Goal: Transaction & Acquisition: Subscribe to service/newsletter

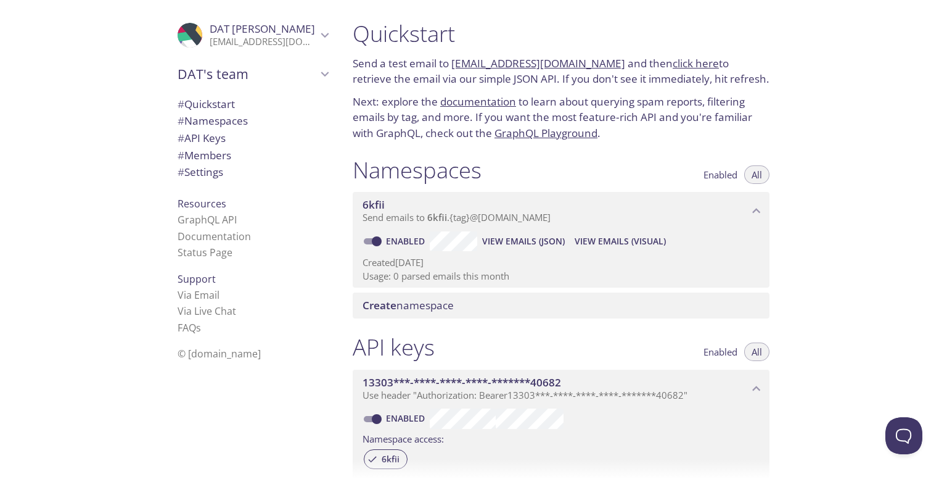
click at [250, 36] on p "datphtse184635@fpt.edu.vn" at bounding box center [263, 42] width 107 height 12
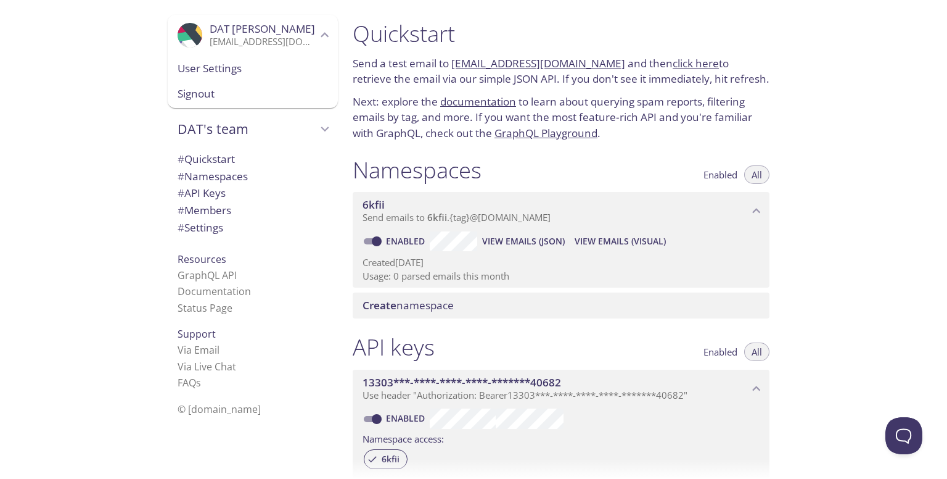
click at [250, 36] on p "datphtse184635@fpt.edu.vn" at bounding box center [263, 42] width 107 height 12
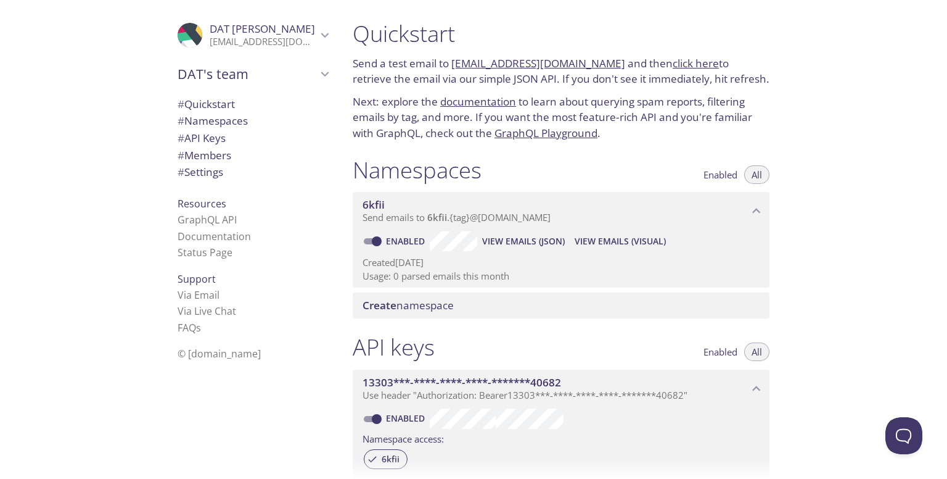
click at [381, 206] on span "6kfii" at bounding box center [374, 204] width 22 height 14
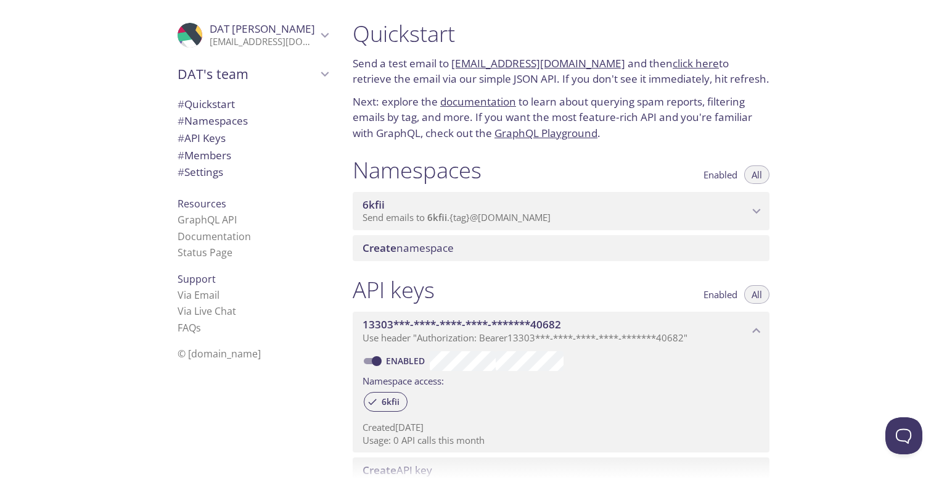
click at [379, 205] on span "6kfii" at bounding box center [374, 204] width 22 height 14
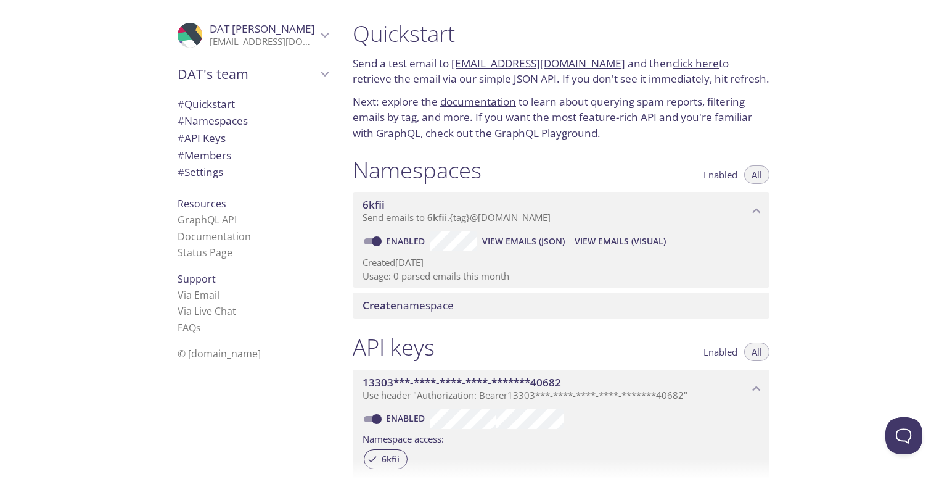
drag, startPoint x: 442, startPoint y: 223, endPoint x: 425, endPoint y: 218, distance: 17.6
click at [425, 218] on span "Send emails to 6kfii . {tag} @[DOMAIN_NAME]" at bounding box center [457, 217] width 188 height 12
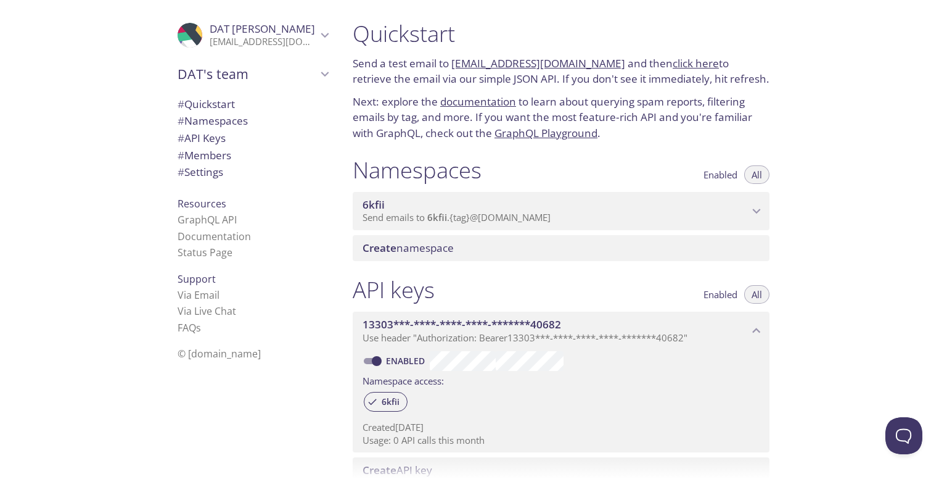
click at [421, 216] on span "Send emails to 6kfii . {tag} @[DOMAIN_NAME]" at bounding box center [457, 217] width 188 height 12
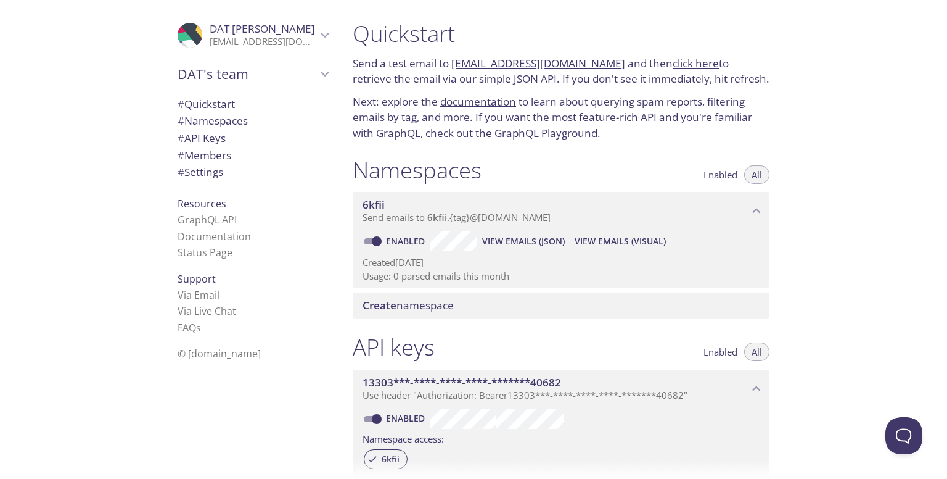
click at [368, 240] on input "Enabled" at bounding box center [377, 241] width 44 height 15
click at [368, 242] on input "Disabled" at bounding box center [367, 241] width 44 height 15
checkbox input "true"
click at [503, 237] on span "View Emails (JSON)" at bounding box center [523, 241] width 83 height 15
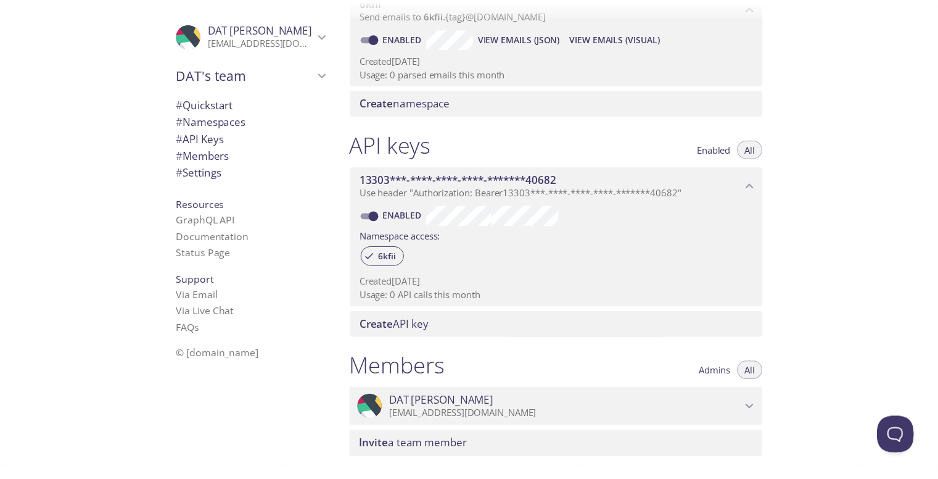
scroll to position [205, 0]
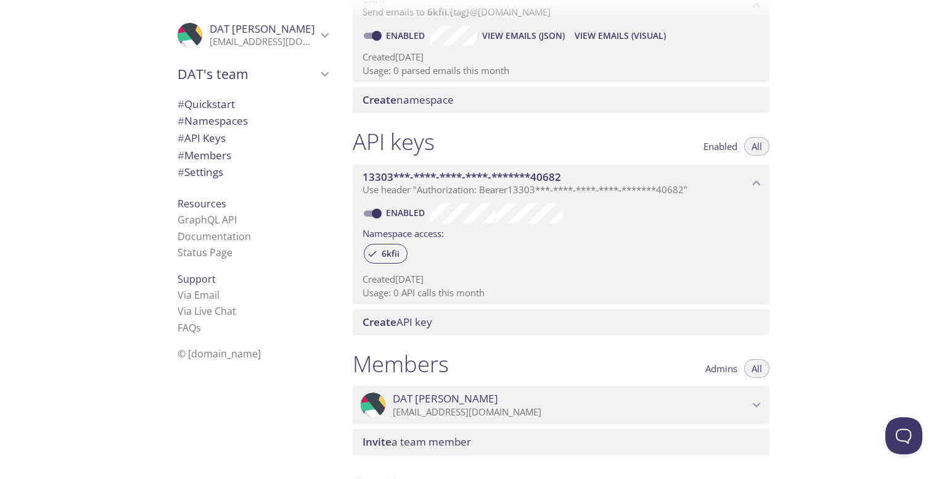
click at [462, 99] on span "Create namespace" at bounding box center [564, 100] width 402 height 14
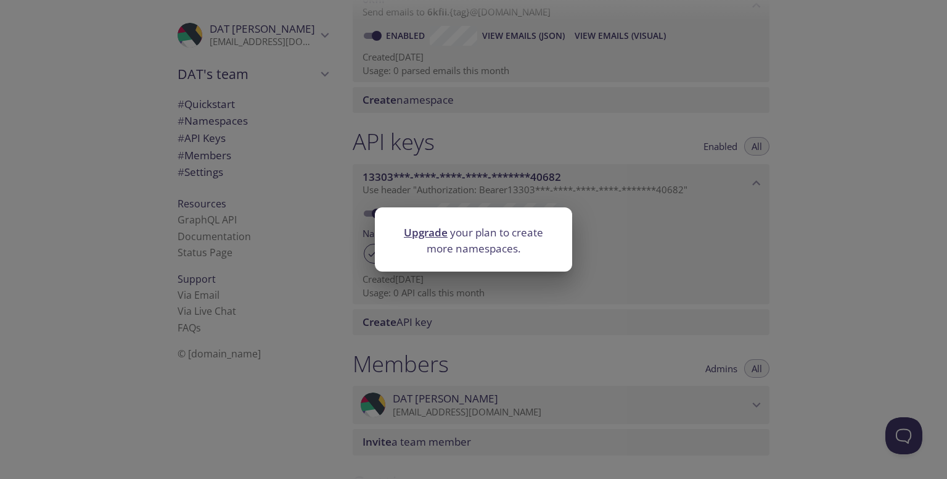
click at [421, 229] on link "Upgrade" at bounding box center [426, 232] width 44 height 14
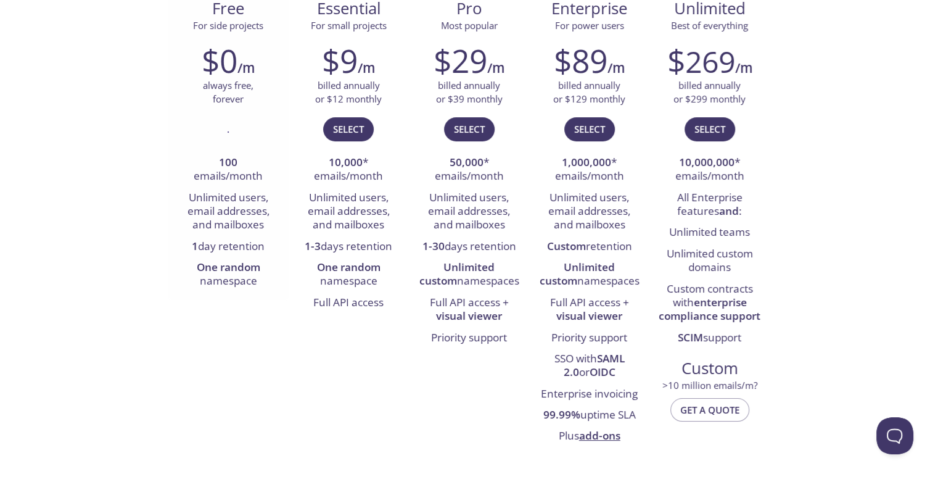
scroll to position [205, 0]
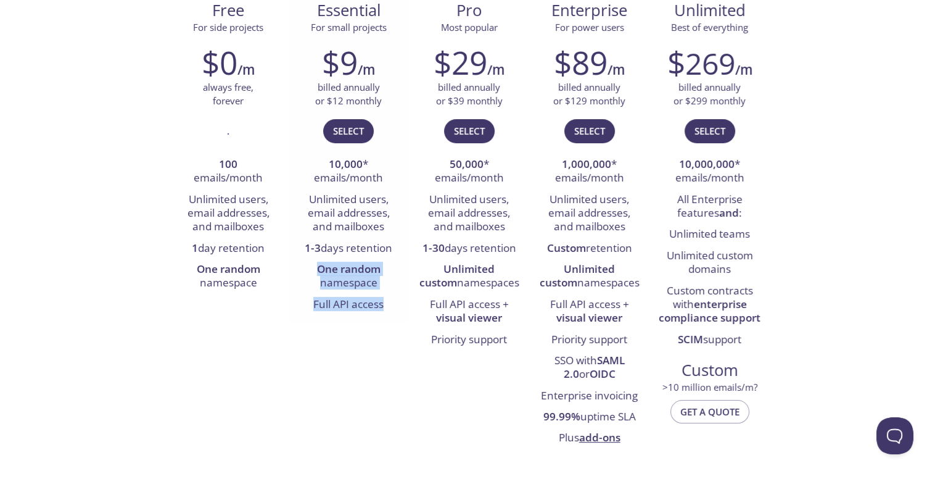
drag, startPoint x: 313, startPoint y: 272, endPoint x: 388, endPoint y: 299, distance: 80.0
click at [388, 299] on ul "10,000 * emails/month Unlimited users, email addresses, and mailboxes 1-3 days …" at bounding box center [349, 234] width 102 height 161
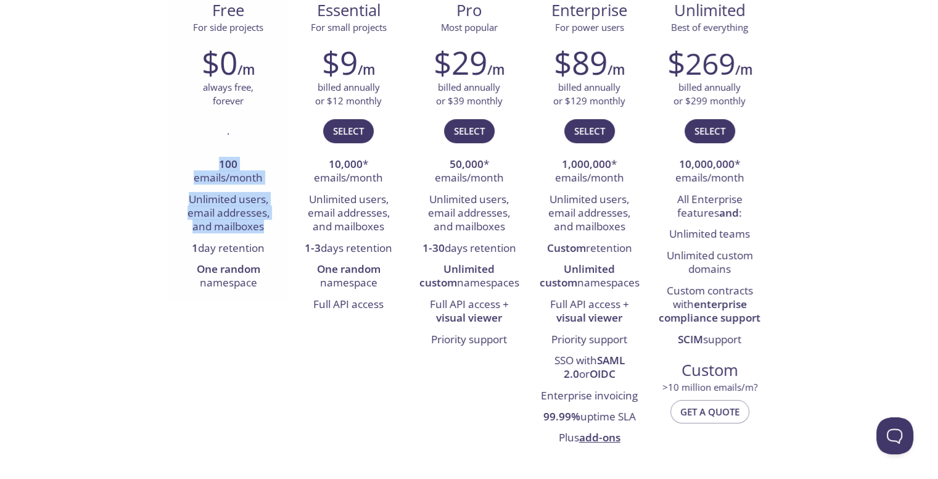
drag, startPoint x: 218, startPoint y: 158, endPoint x: 273, endPoint y: 225, distance: 86.7
click at [273, 225] on ul "100 emails/month Unlimited users, email addresses, and mailboxes 1 day retentio…" at bounding box center [229, 224] width 102 height 140
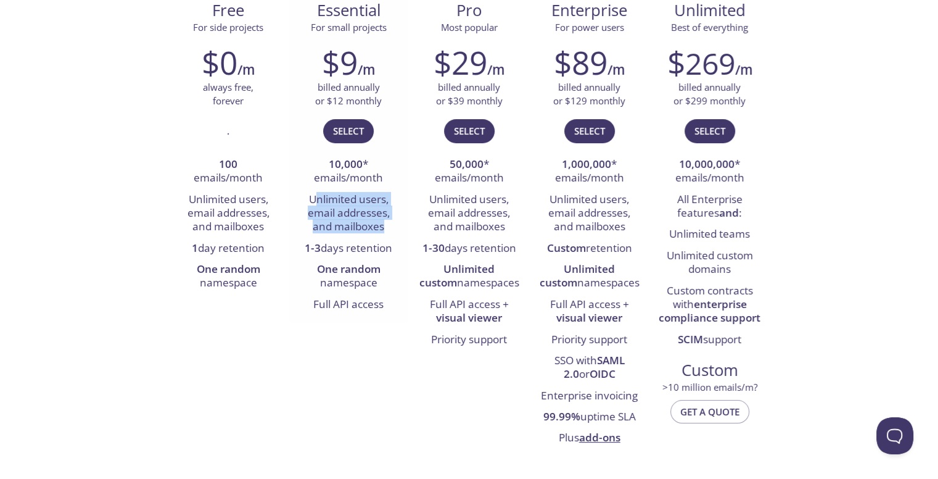
drag, startPoint x: 314, startPoint y: 202, endPoint x: 385, endPoint y: 229, distance: 75.9
click at [384, 229] on li "Unlimited users, email addresses, and mailboxes" at bounding box center [349, 213] width 102 height 49
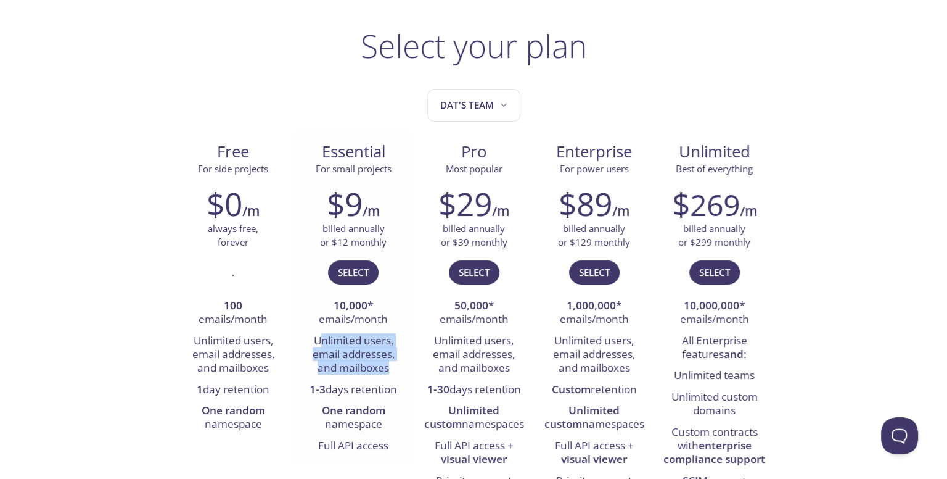
scroll to position [102, 0]
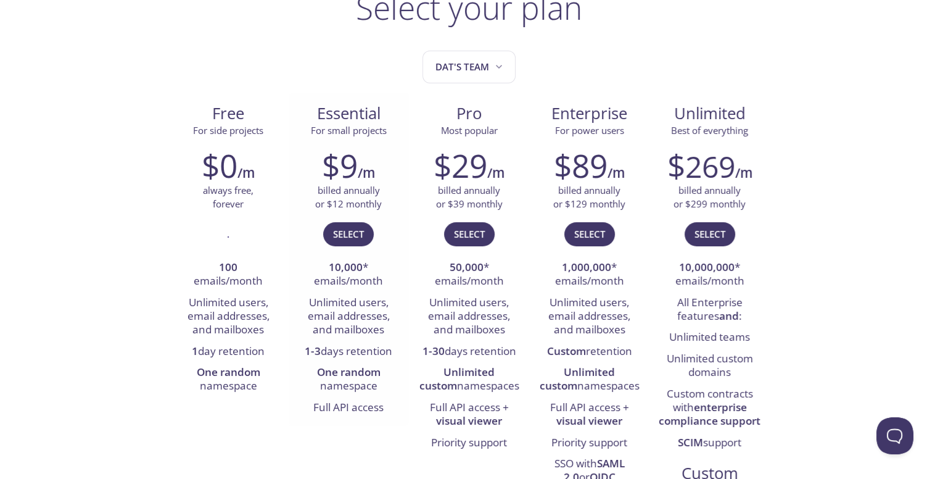
click at [363, 203] on p "billed annually or $12 monthly" at bounding box center [348, 197] width 67 height 27
click at [351, 238] on span "Select" at bounding box center [348, 234] width 31 height 16
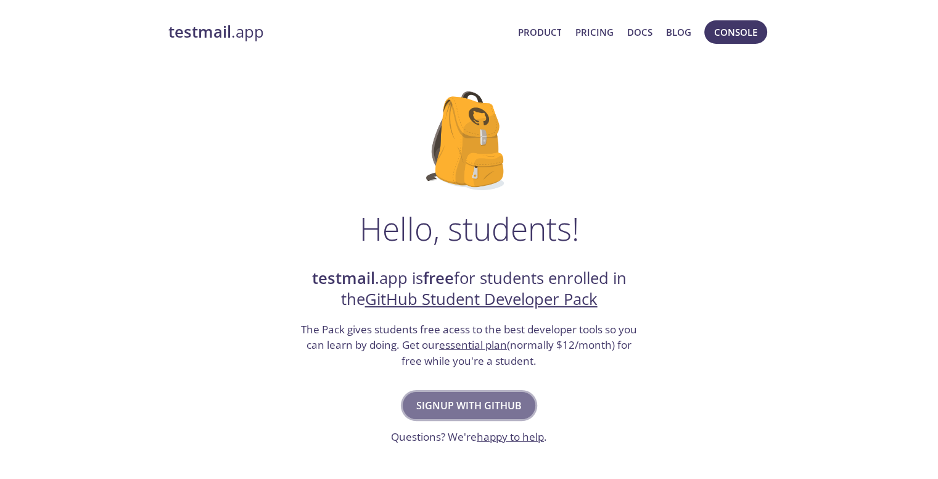
click at [502, 392] on button "Signup with GitHub" at bounding box center [469, 405] width 133 height 27
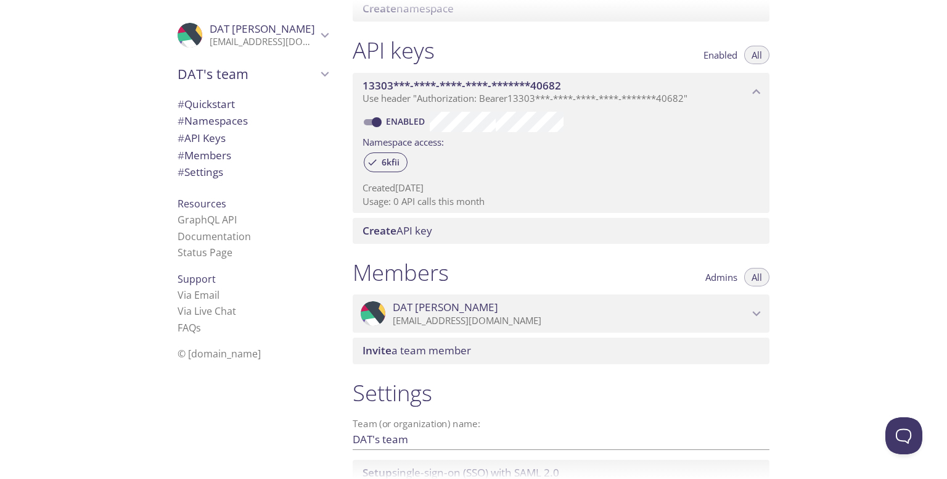
scroll to position [296, 0]
drag, startPoint x: 491, startPoint y: 203, endPoint x: 417, endPoint y: 205, distance: 73.4
click at [417, 205] on p "Usage: 0 API calls this month" at bounding box center [561, 201] width 397 height 13
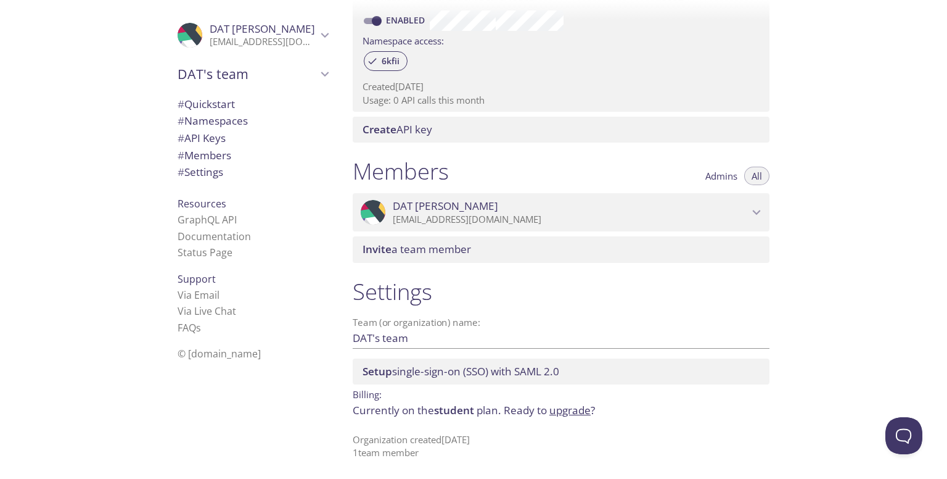
scroll to position [398, 0]
click at [236, 79] on span "DAT's team" at bounding box center [247, 73] width 139 height 17
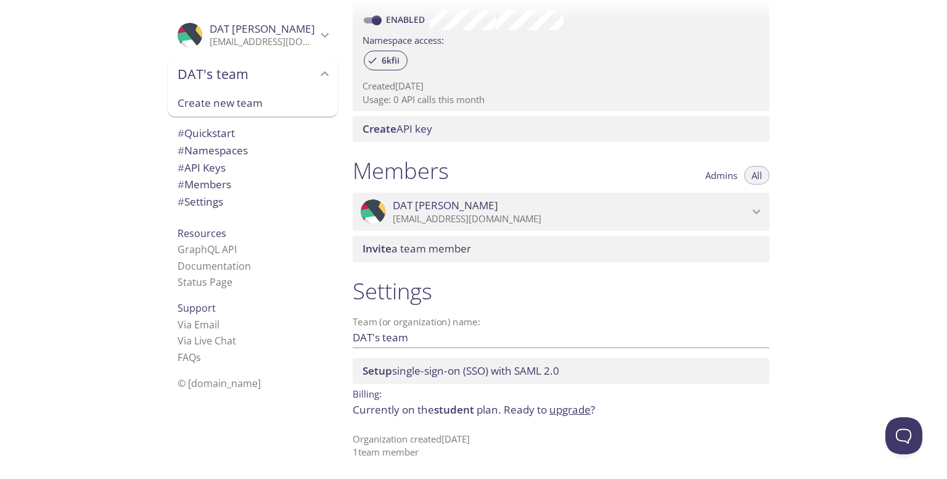
click at [236, 79] on span "DAT's team" at bounding box center [247, 73] width 139 height 17
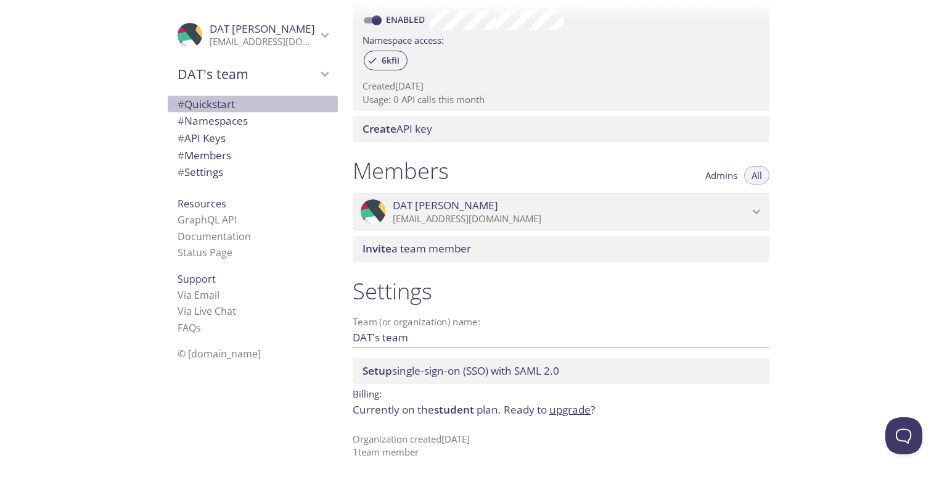
click at [227, 100] on span "# Quickstart" at bounding box center [206, 104] width 57 height 14
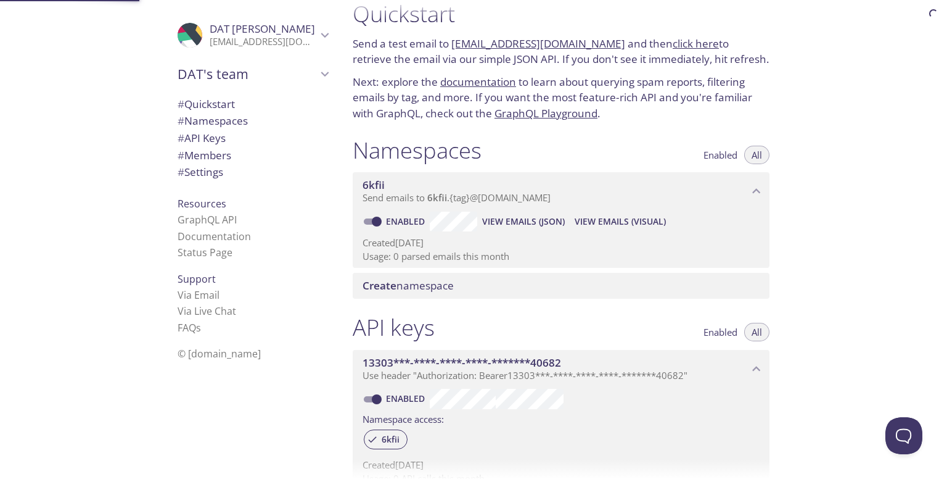
click at [229, 129] on div "# API Keys" at bounding box center [253, 137] width 170 height 17
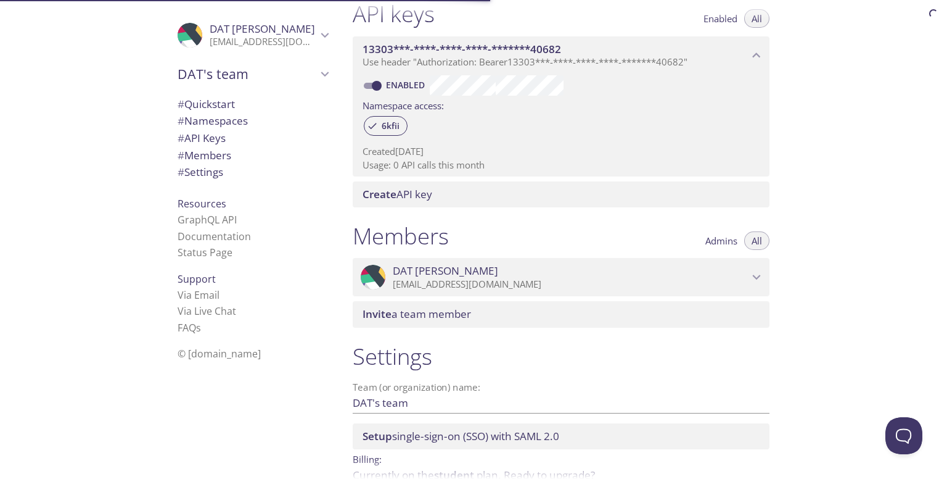
click at [223, 149] on span "# Members" at bounding box center [205, 155] width 54 height 14
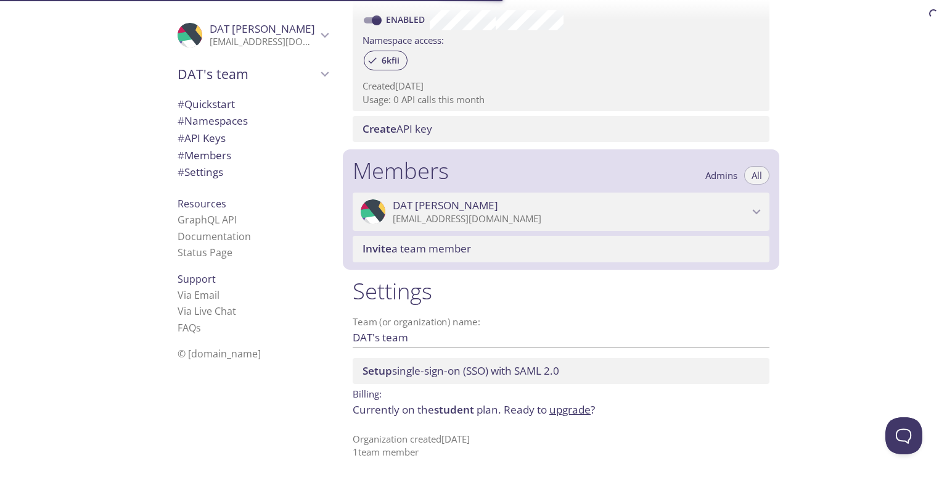
click at [224, 163] on div "# Settings" at bounding box center [253, 171] width 170 height 17
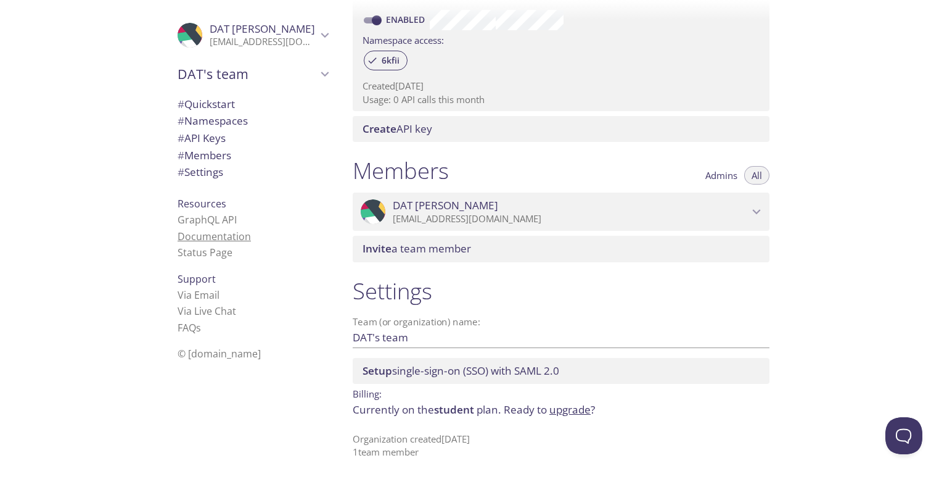
click at [211, 236] on link "Documentation" at bounding box center [214, 236] width 73 height 14
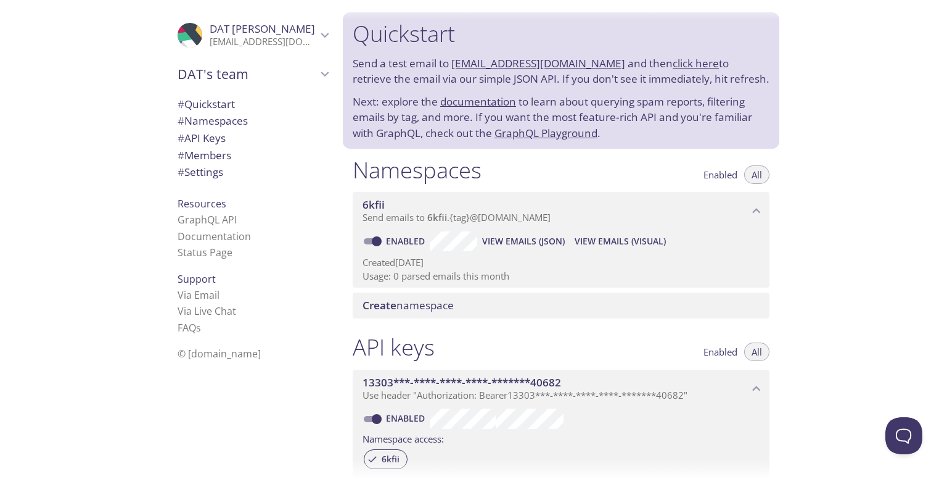
click at [291, 79] on span "DAT's team" at bounding box center [247, 73] width 139 height 17
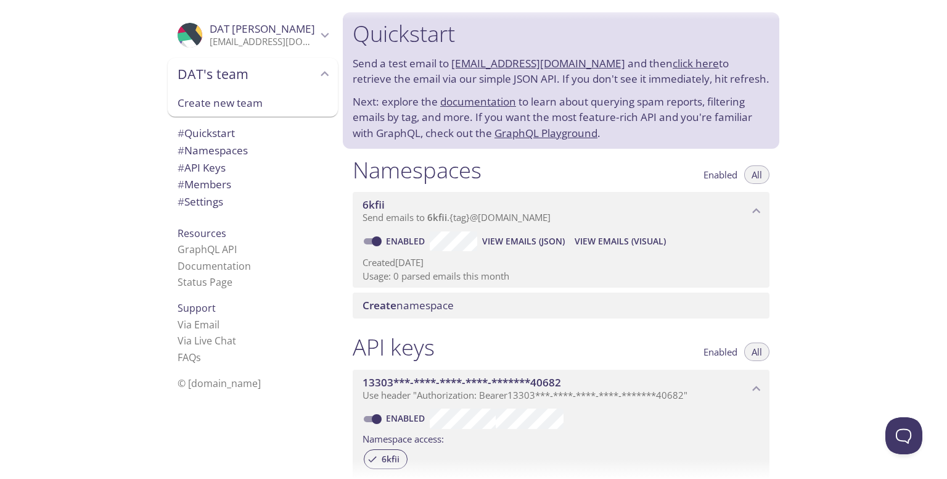
click at [291, 79] on span "DAT's team" at bounding box center [247, 73] width 139 height 17
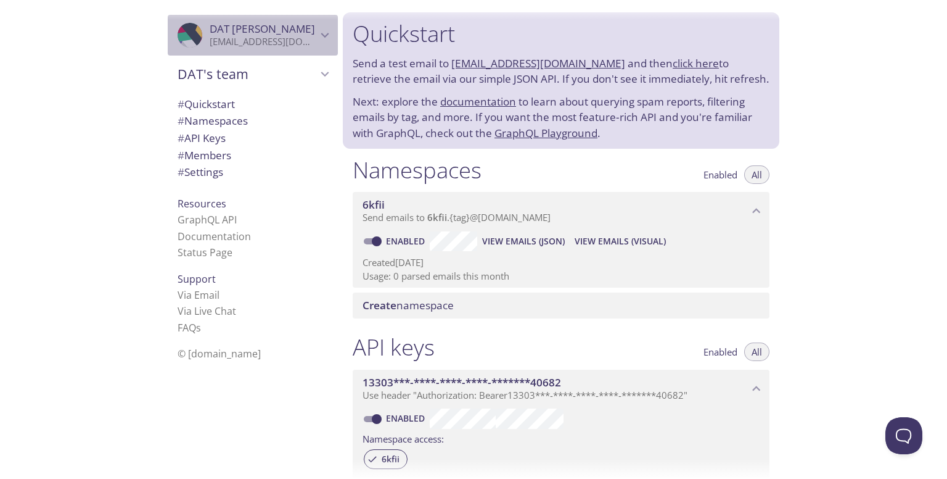
click at [286, 49] on div ".cls-1 { fill: #6d5ca8; } .cls-2 { fill: #3fc191; } .cls-3 { fill: #3b4752; } .…" at bounding box center [253, 35] width 170 height 41
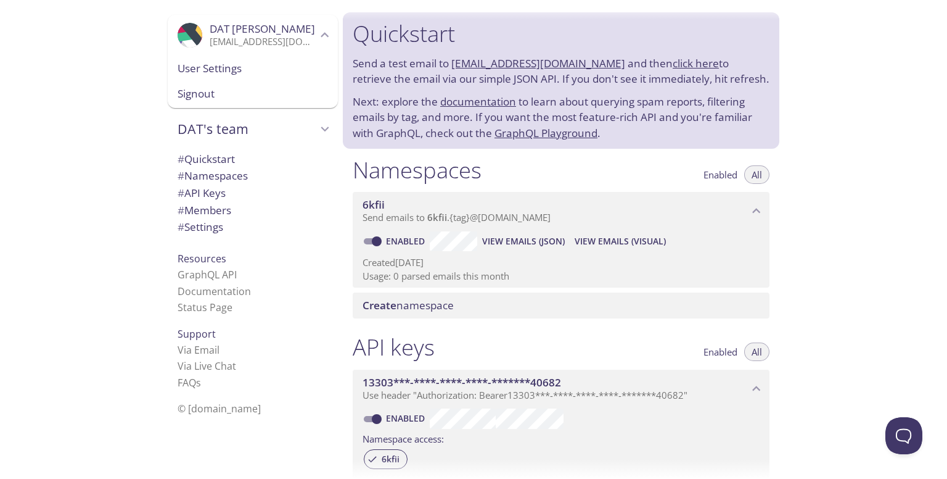
click at [287, 47] on p "[EMAIL_ADDRESS][DOMAIN_NAME]" at bounding box center [263, 42] width 107 height 12
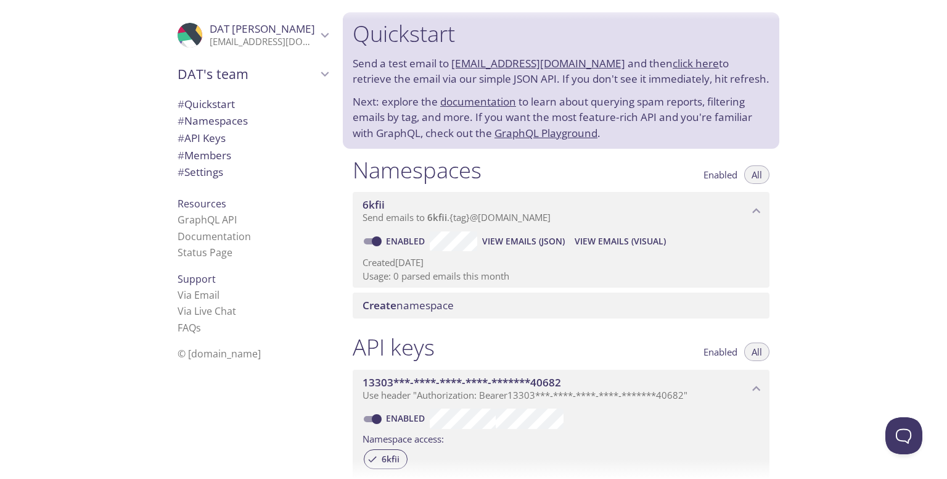
click at [287, 47] on p "[EMAIL_ADDRESS][DOMAIN_NAME]" at bounding box center [263, 42] width 107 height 12
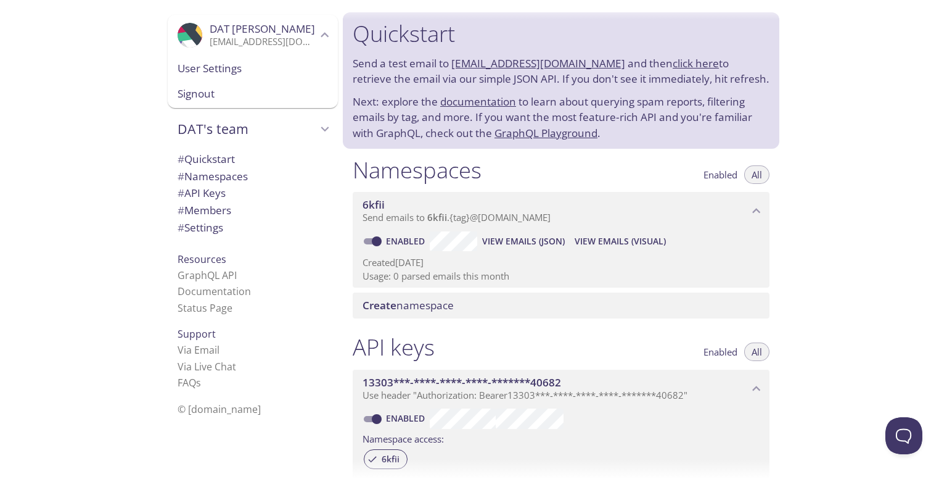
click at [240, 66] on span "User Settings" at bounding box center [253, 68] width 150 height 16
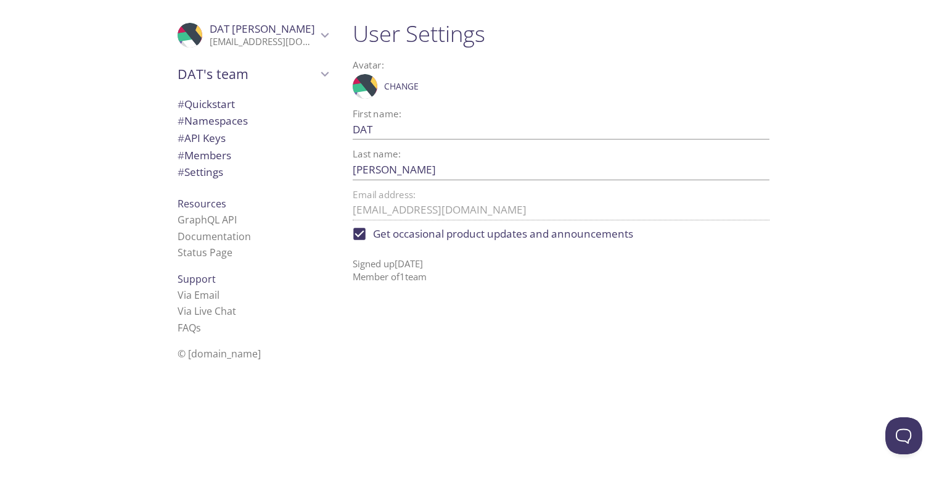
click at [224, 105] on span "# Quickstart" at bounding box center [206, 104] width 57 height 14
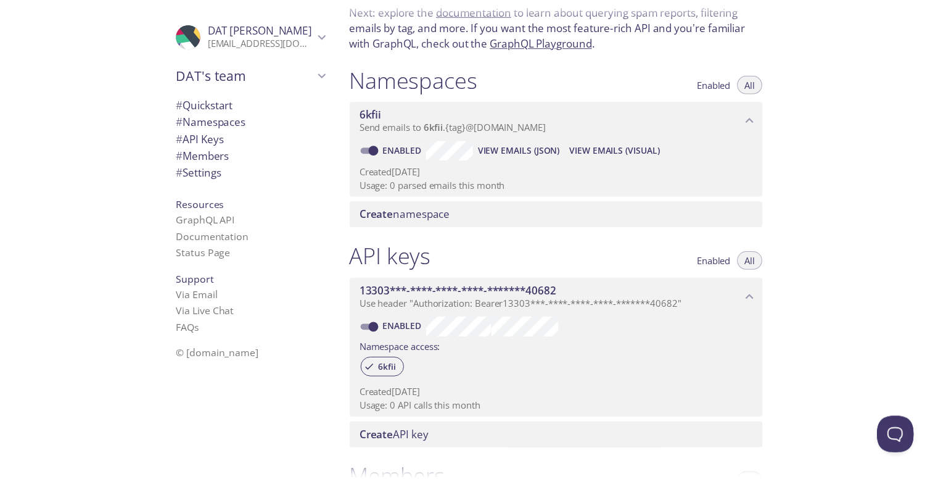
scroll to position [90, 0]
click at [723, 84] on span "Enabled" at bounding box center [721, 84] width 34 height 0
click at [746, 82] on button "All" at bounding box center [756, 84] width 25 height 18
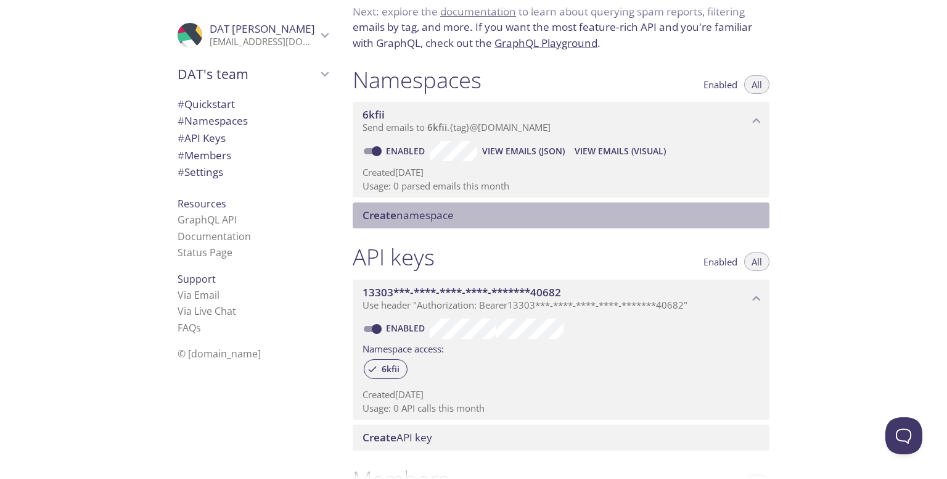
click at [430, 214] on span "Create namespace" at bounding box center [408, 215] width 91 height 14
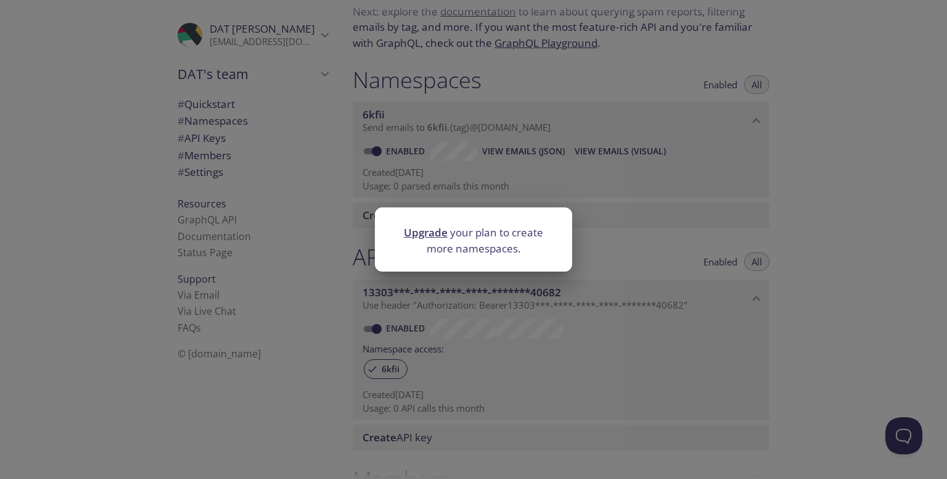
click at [433, 229] on link "Upgrade" at bounding box center [426, 232] width 44 height 14
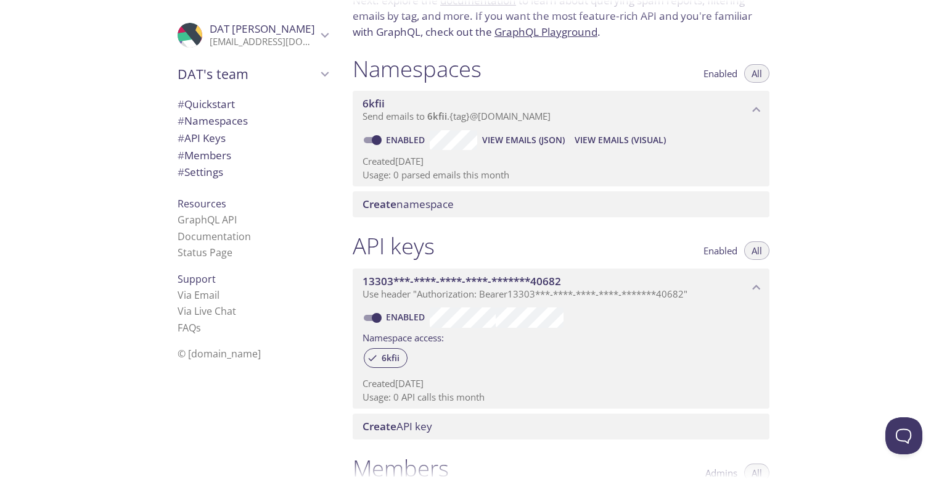
scroll to position [102, 0]
click at [448, 192] on div "Create namespace" at bounding box center [561, 203] width 417 height 26
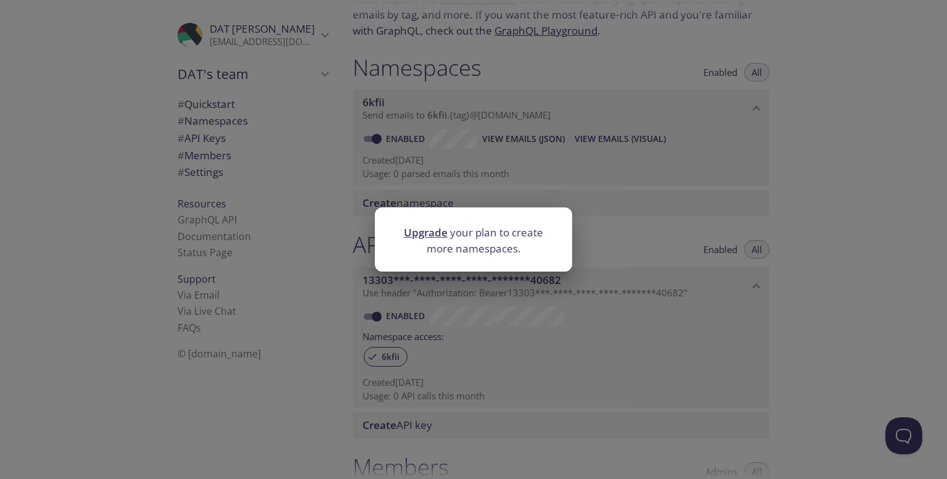
click at [452, 155] on div "Upgrade your plan to create more namespaces." at bounding box center [473, 239] width 947 height 479
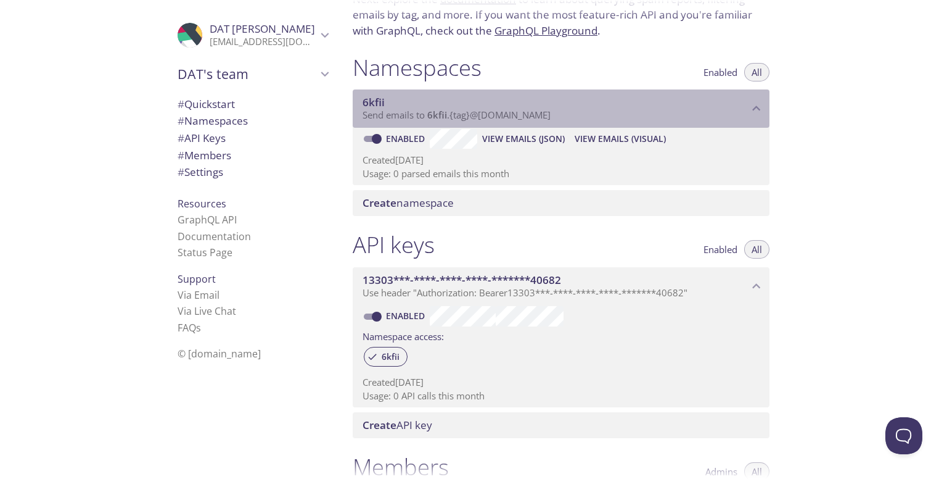
click at [496, 113] on span "Send emails to 6kfii . {tag} @[DOMAIN_NAME]" at bounding box center [457, 115] width 188 height 12
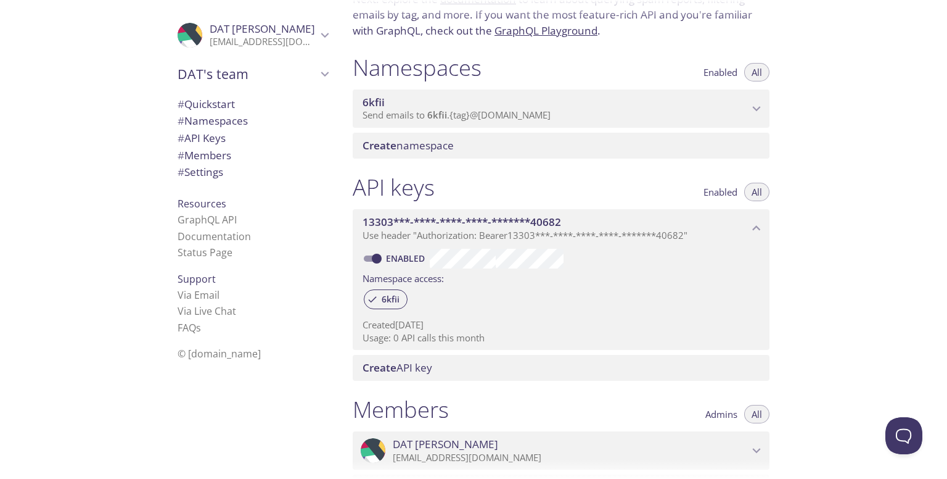
click at [641, 109] on p "Send emails to 6kfii . {tag} @[DOMAIN_NAME]" at bounding box center [556, 115] width 386 height 12
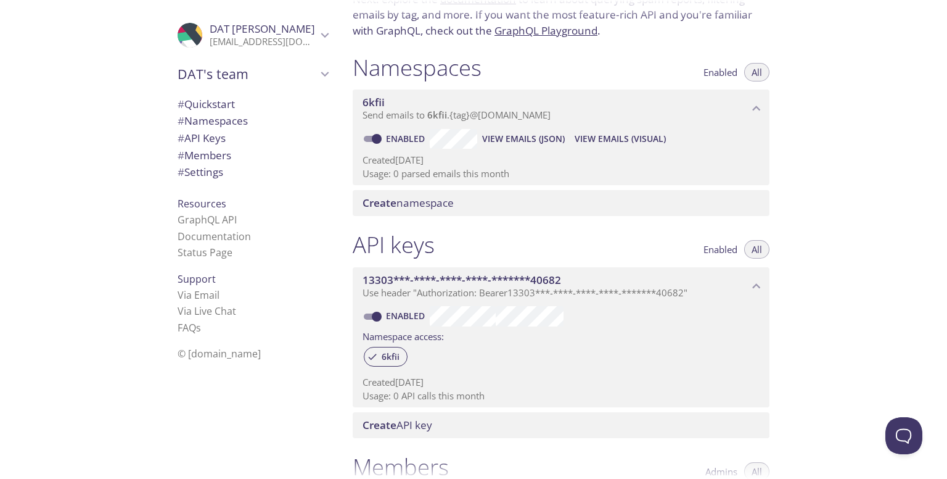
drag, startPoint x: 409, startPoint y: 113, endPoint x: 463, endPoint y: 103, distance: 55.2
click at [462, 103] on span "6kfii" at bounding box center [556, 103] width 386 height 14
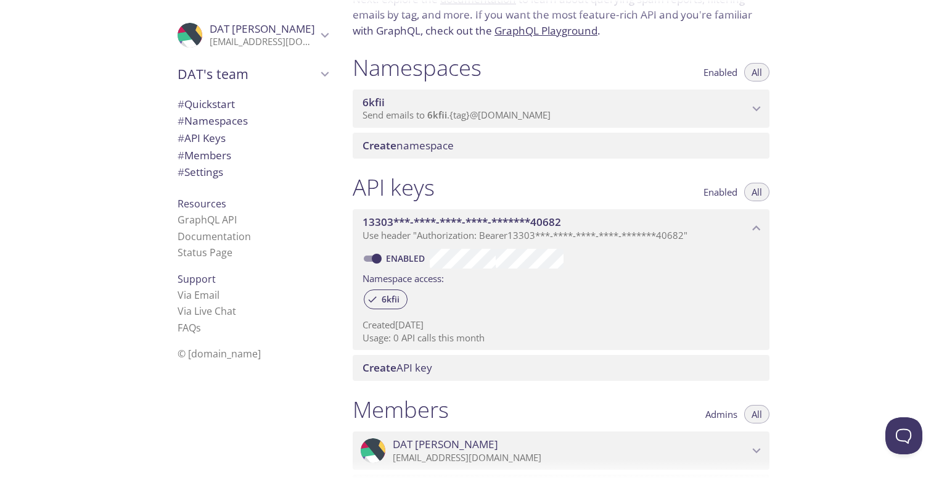
click at [551, 112] on span "Send emails to 6kfii . {tag} @[DOMAIN_NAME]" at bounding box center [457, 115] width 188 height 12
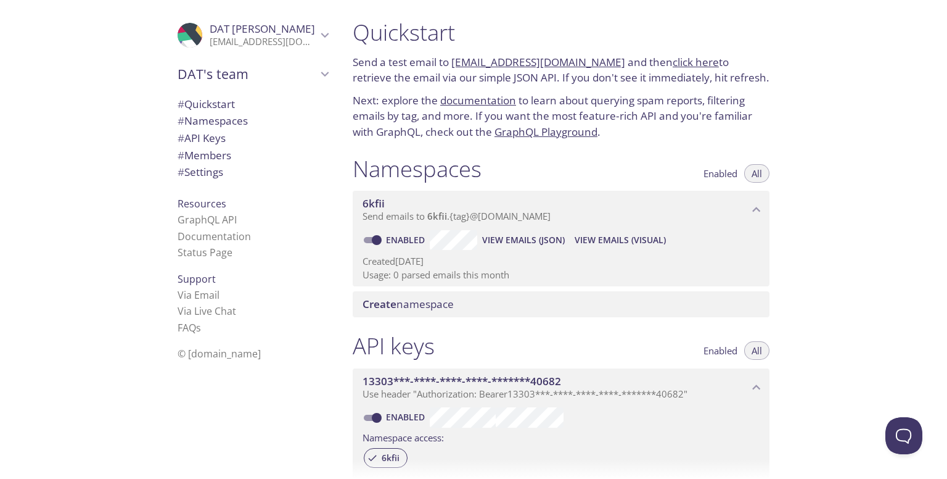
scroll to position [0, 0]
click at [759, 175] on span "All" at bounding box center [757, 175] width 10 height 0
click at [734, 175] on span "Enabled" at bounding box center [721, 175] width 34 height 0
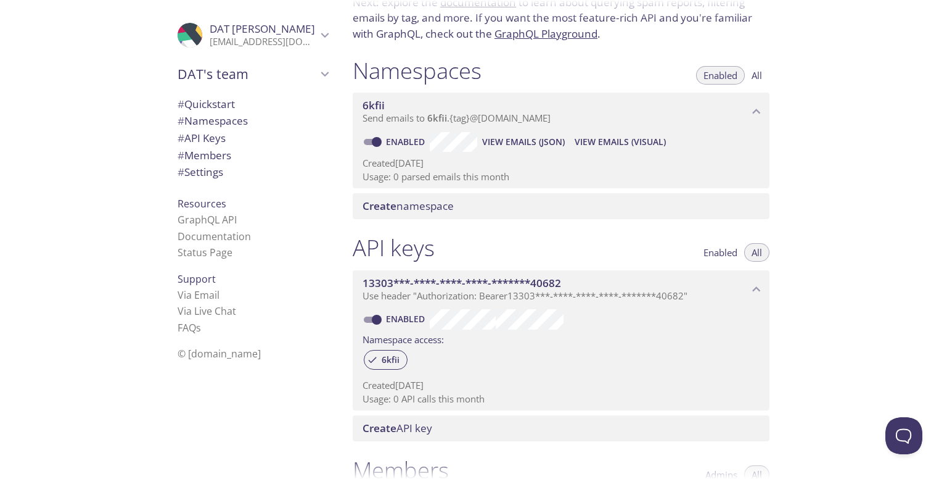
scroll to position [102, 0]
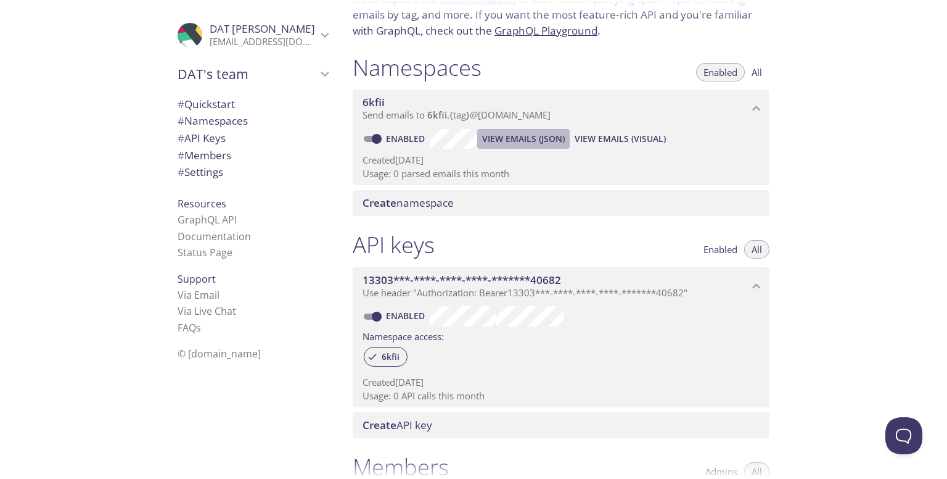
click at [546, 138] on span "View Emails (JSON)" at bounding box center [523, 138] width 83 height 15
click at [652, 144] on span "View Emails (Visual)" at bounding box center [620, 138] width 91 height 15
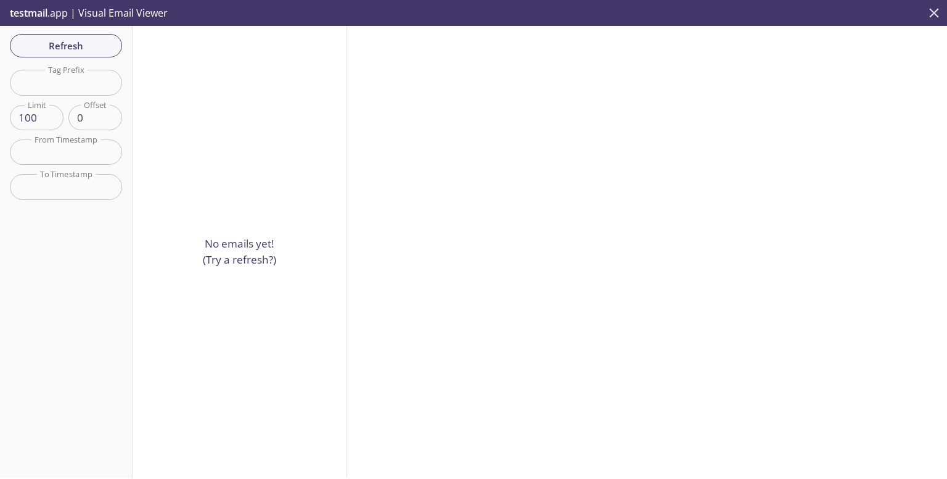
click at [936, 6] on icon "close" at bounding box center [934, 13] width 16 height 16
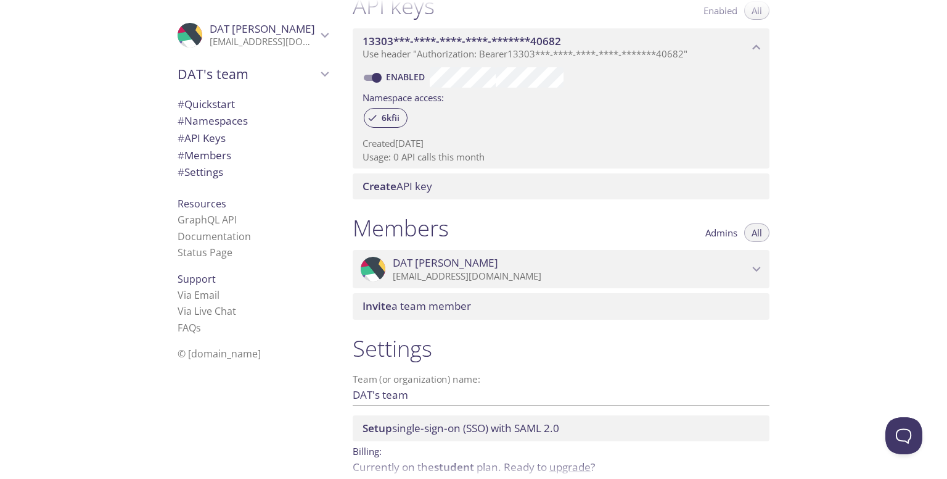
scroll to position [398, 0]
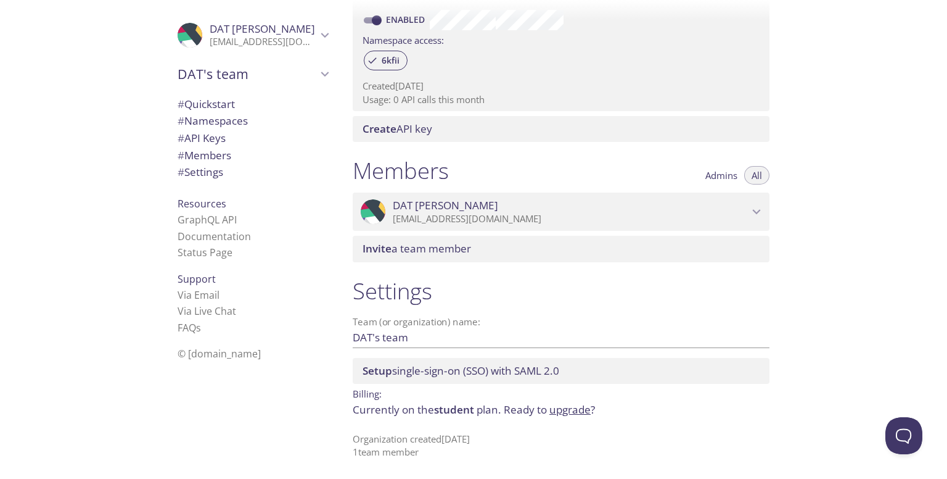
click at [451, 135] on span "Create API key" at bounding box center [564, 129] width 402 height 14
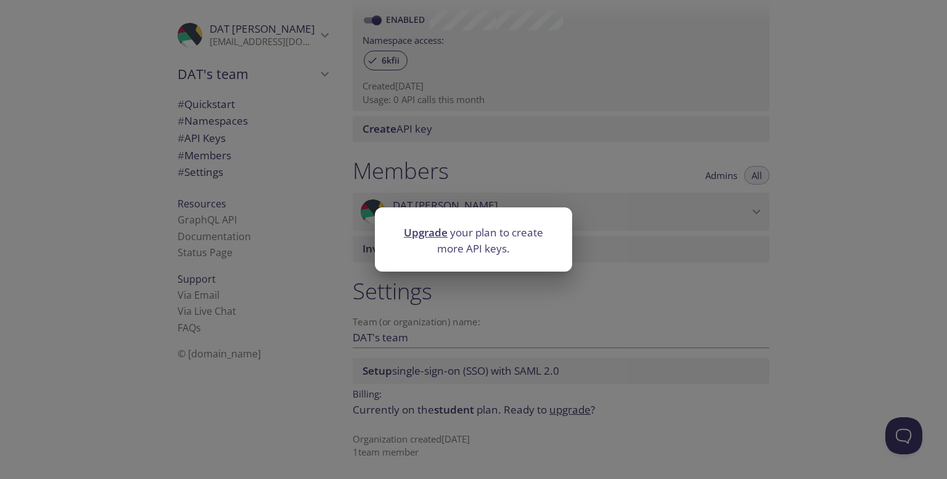
click at [562, 203] on div "Upgrade your plan to create more API keys." at bounding box center [473, 239] width 947 height 479
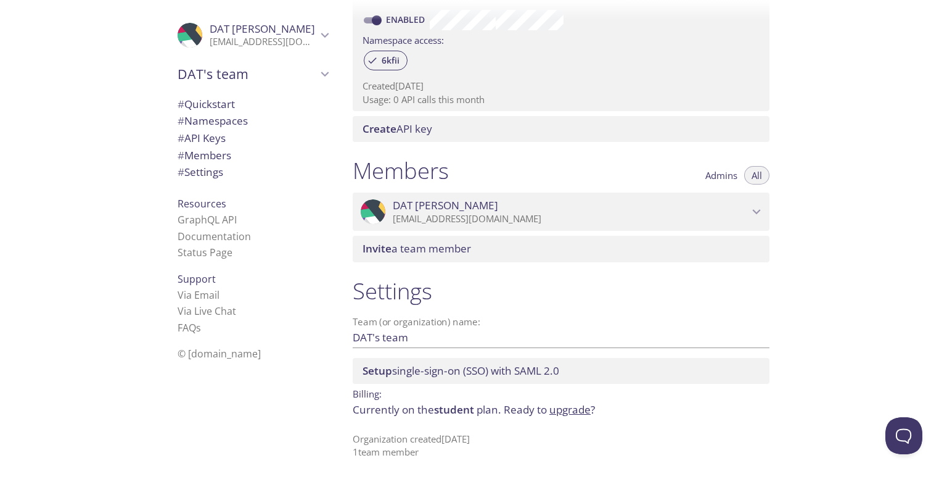
scroll to position [192, 0]
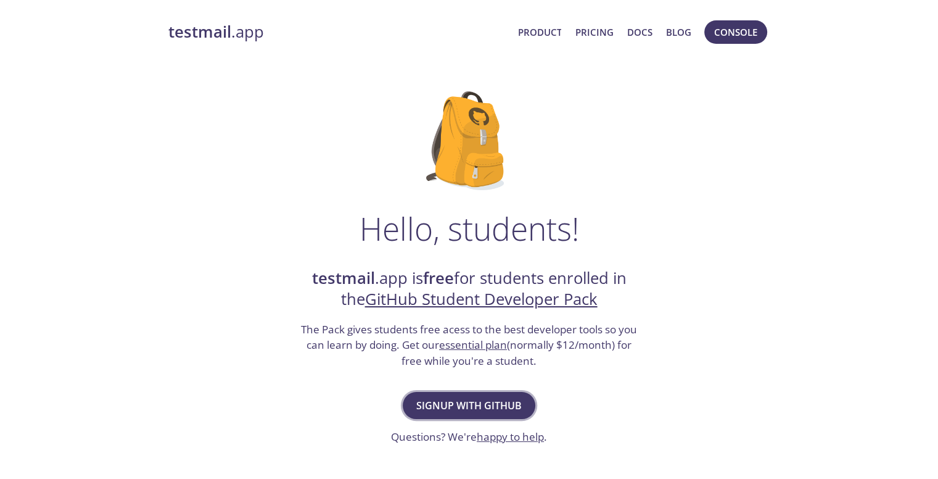
click at [513, 410] on span "Signup with GitHub" at bounding box center [468, 405] width 105 height 17
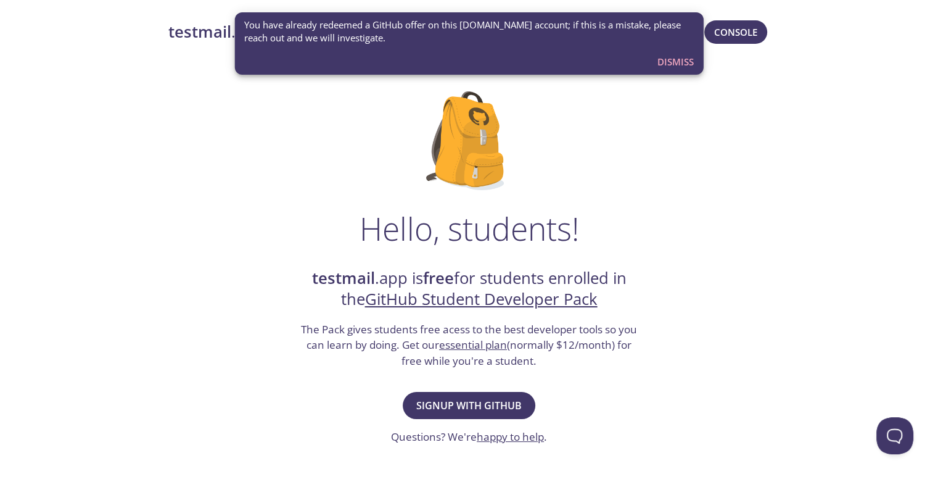
click at [667, 60] on span "Dismiss" at bounding box center [675, 62] width 36 height 16
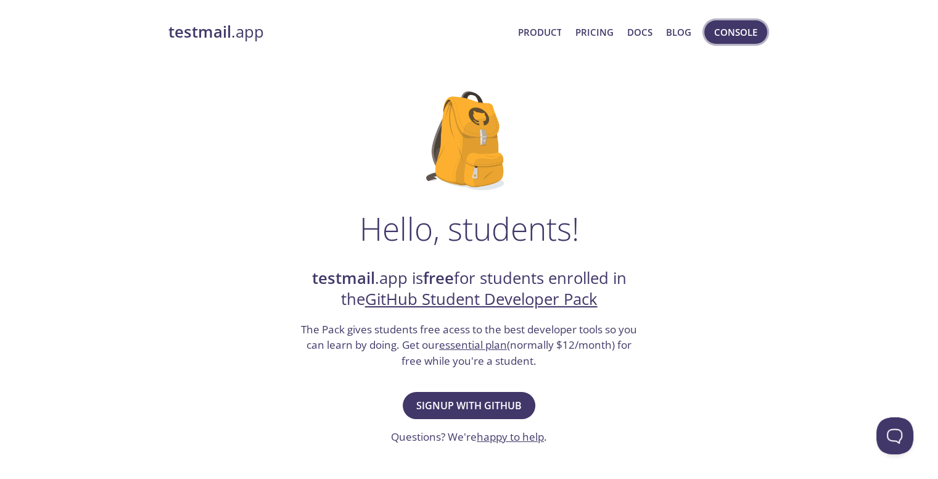
click at [721, 39] on span "Console" at bounding box center [735, 32] width 43 height 16
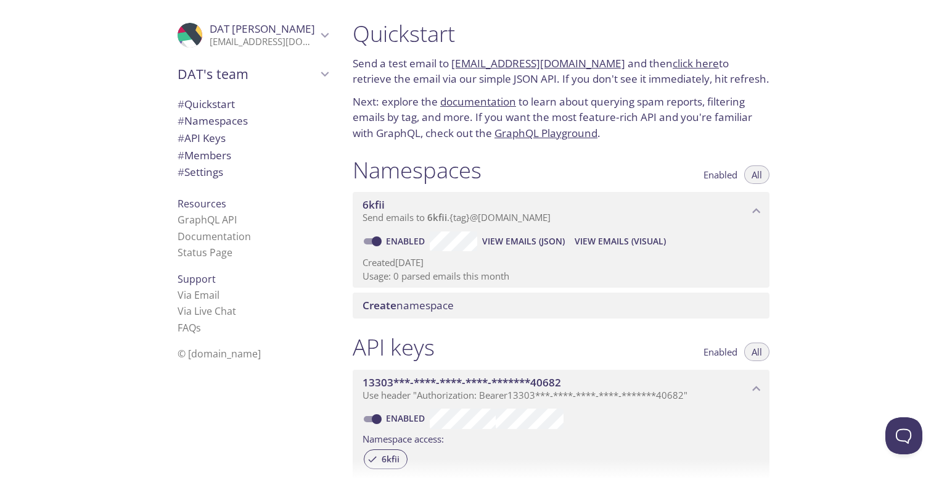
click at [673, 63] on link "click here" at bounding box center [696, 63] width 46 height 14
click at [503, 107] on link "documentation" at bounding box center [478, 101] width 76 height 14
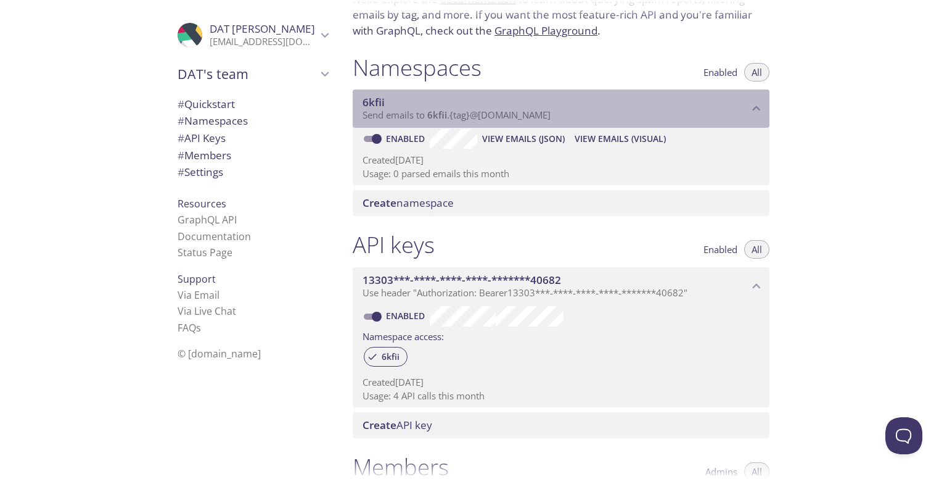
drag, startPoint x: 380, startPoint y: 101, endPoint x: 364, endPoint y: 104, distance: 15.6
click at [364, 104] on span "6kfii" at bounding box center [556, 103] width 386 height 14
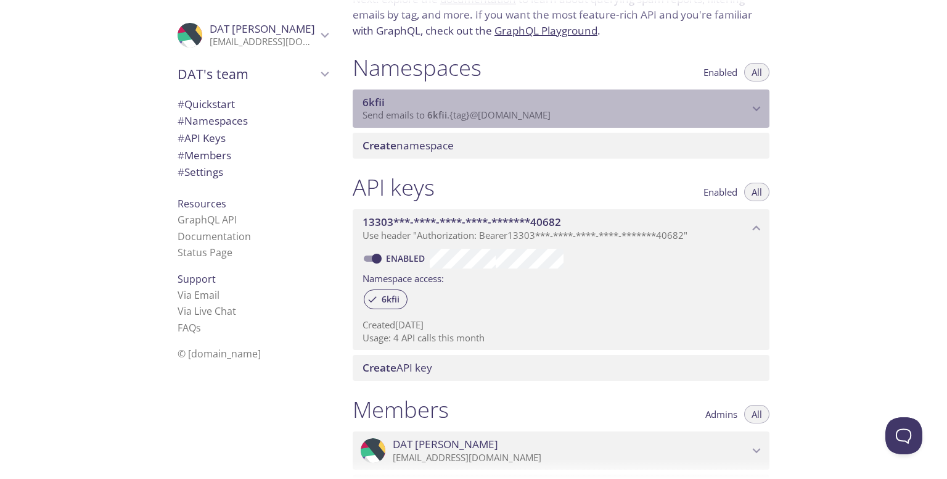
click at [451, 109] on span "Send emails to 6kfii . {tag} @[DOMAIN_NAME]" at bounding box center [457, 115] width 188 height 12
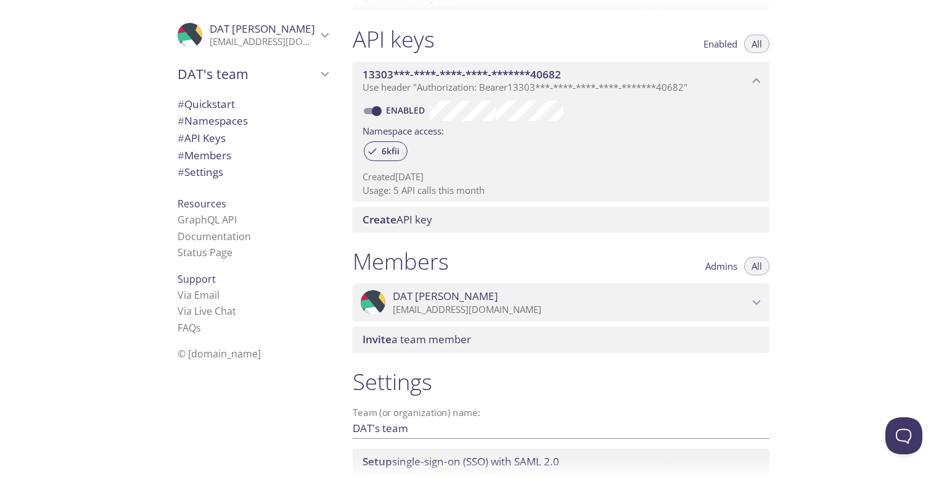
scroll to position [308, 0]
drag, startPoint x: 487, startPoint y: 194, endPoint x: 418, endPoint y: 203, distance: 69.6
click at [418, 203] on div "API keys Enabled All 13303***-****-****-****-*******40682 Use header "Authoriza…" at bounding box center [561, 128] width 437 height 222
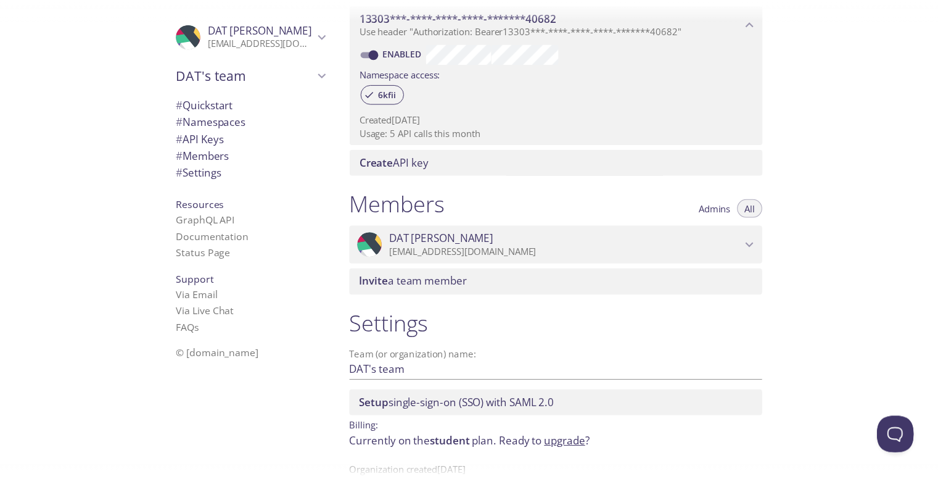
scroll to position [398, 0]
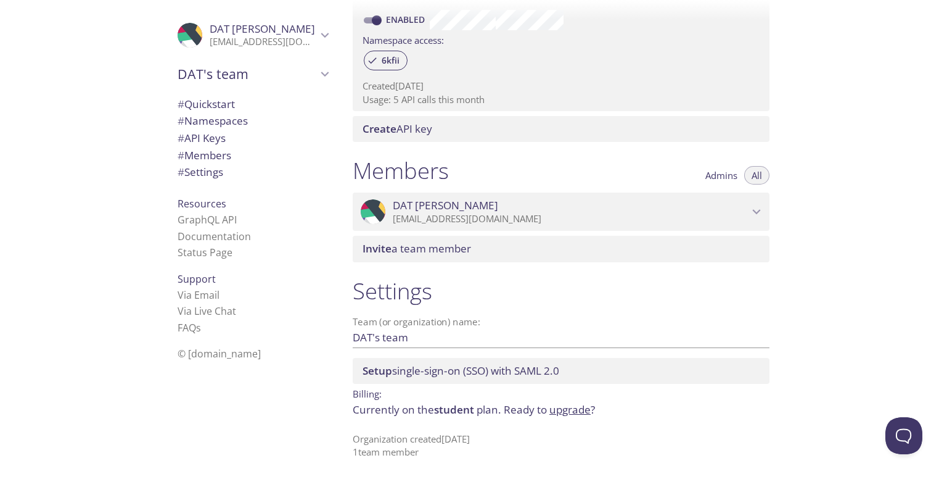
click at [453, 411] on span "student" at bounding box center [454, 409] width 40 height 14
click at [561, 409] on link "upgrade" at bounding box center [569, 409] width 41 height 14
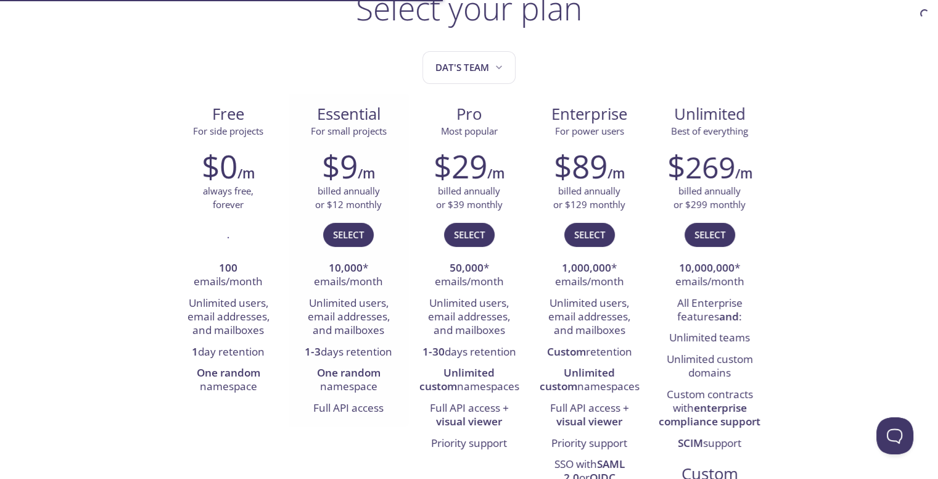
scroll to position [102, 0]
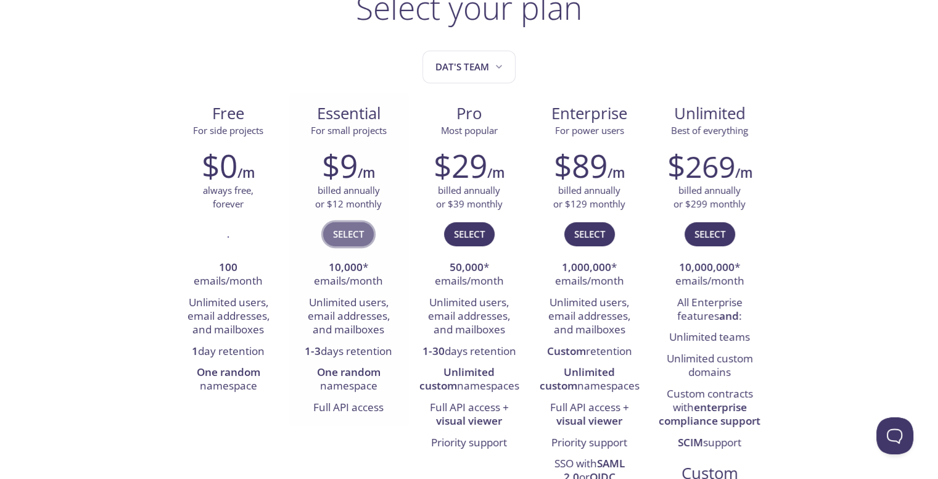
click at [364, 231] on button "Select" at bounding box center [348, 233] width 51 height 23
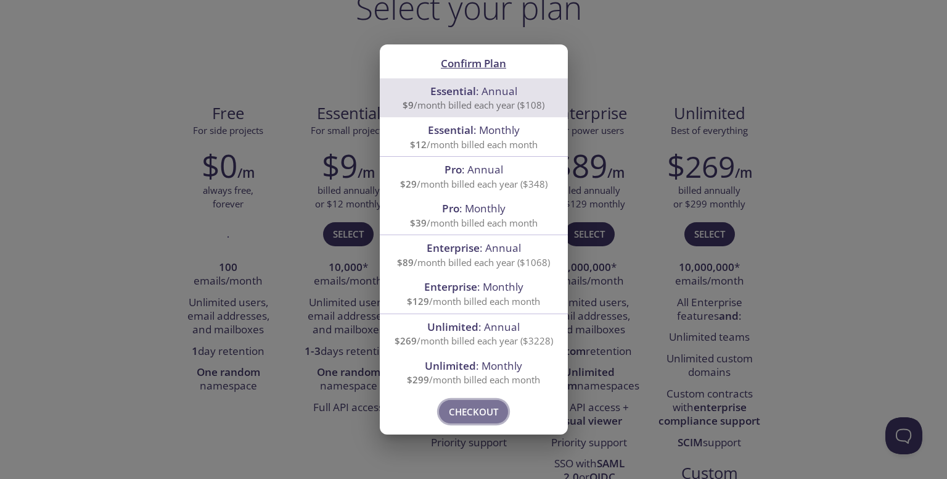
click at [492, 403] on span "Checkout" at bounding box center [473, 411] width 49 height 16
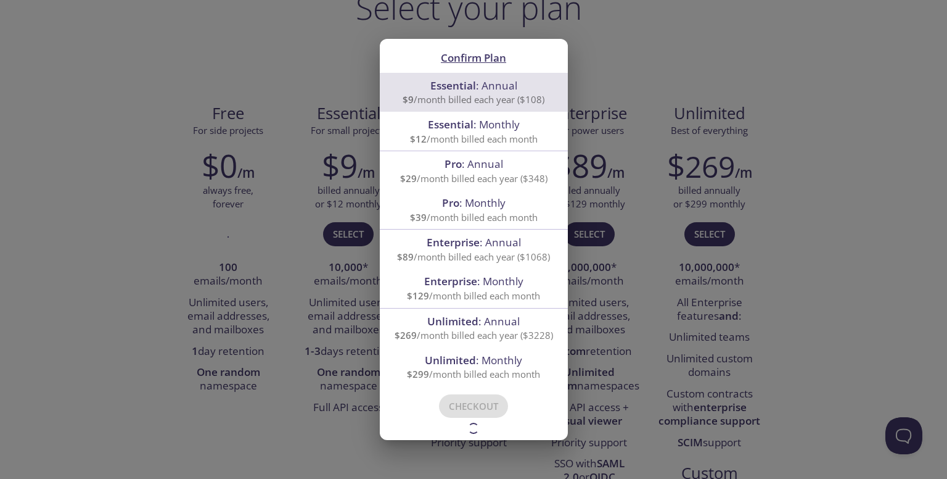
click at [668, 59] on div "Confirm Plan Essential : Annual $9 /month billed each year ($108) Essential : M…" at bounding box center [473, 239] width 947 height 479
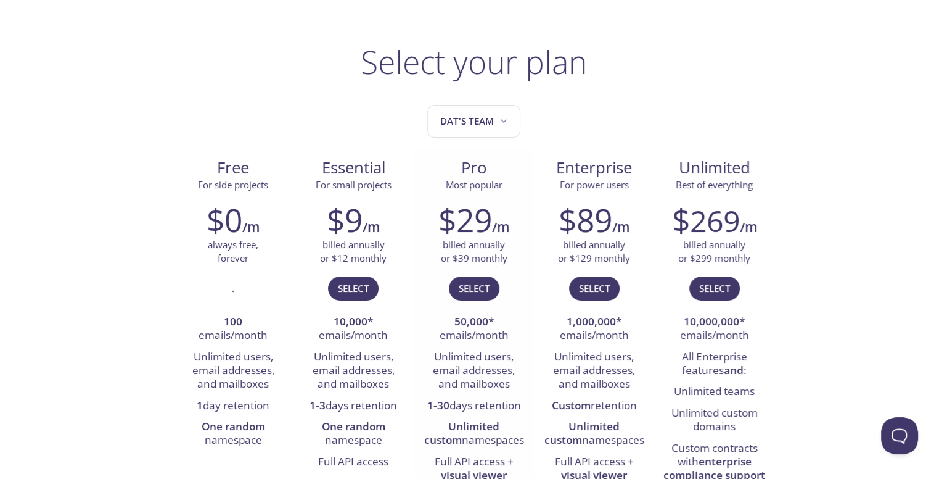
scroll to position [0, 0]
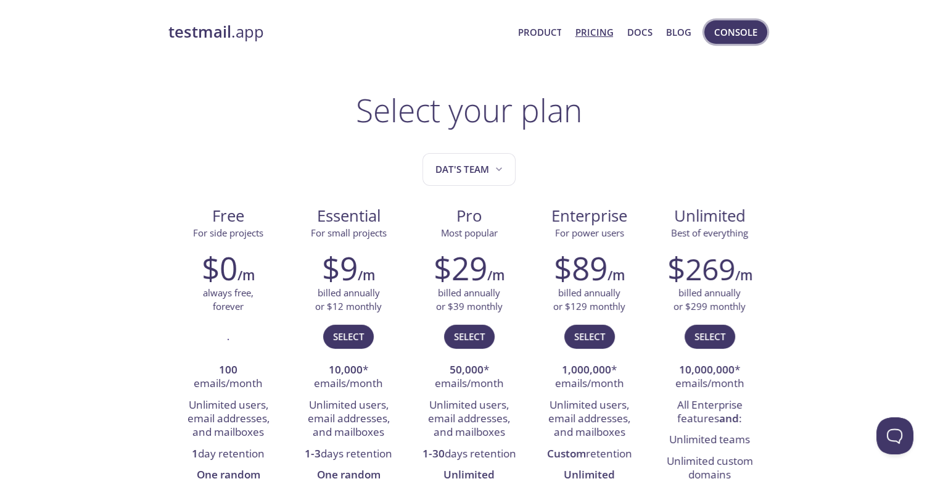
click at [725, 27] on span "Console" at bounding box center [735, 32] width 43 height 16
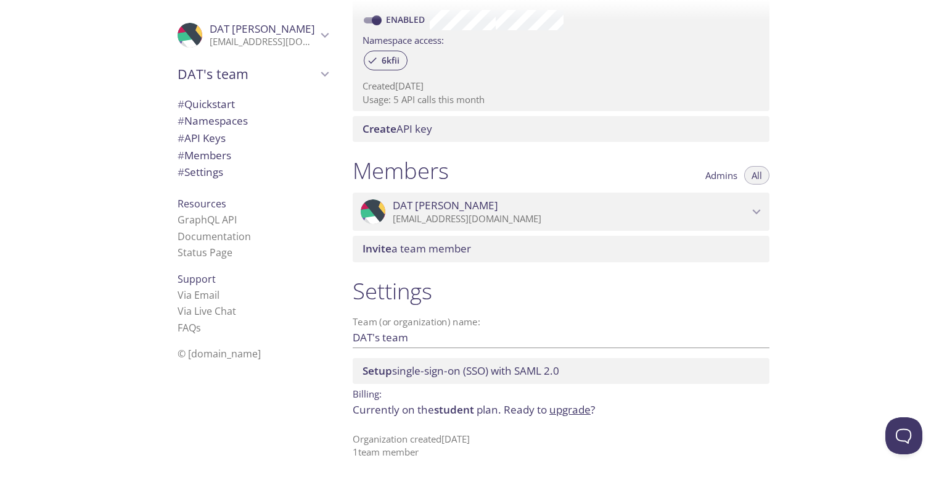
scroll to position [90, 0]
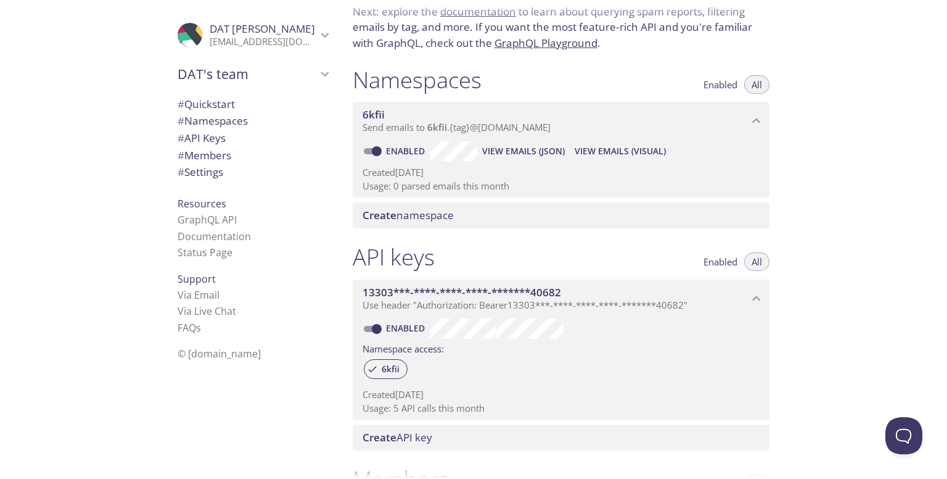
click at [585, 147] on span "View Emails (Visual)" at bounding box center [620, 151] width 91 height 15
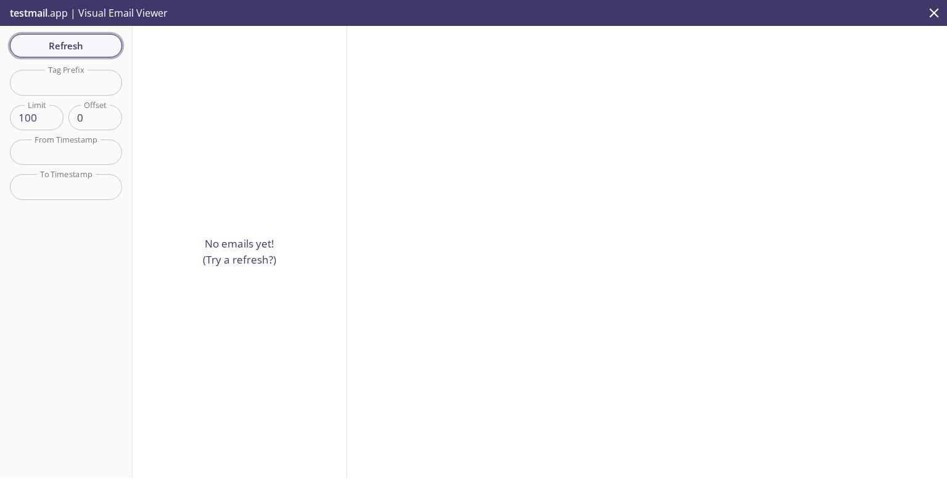
click at [76, 47] on span "Refresh" at bounding box center [66, 46] width 92 height 16
click at [935, 15] on icon "close" at bounding box center [934, 13] width 16 height 16
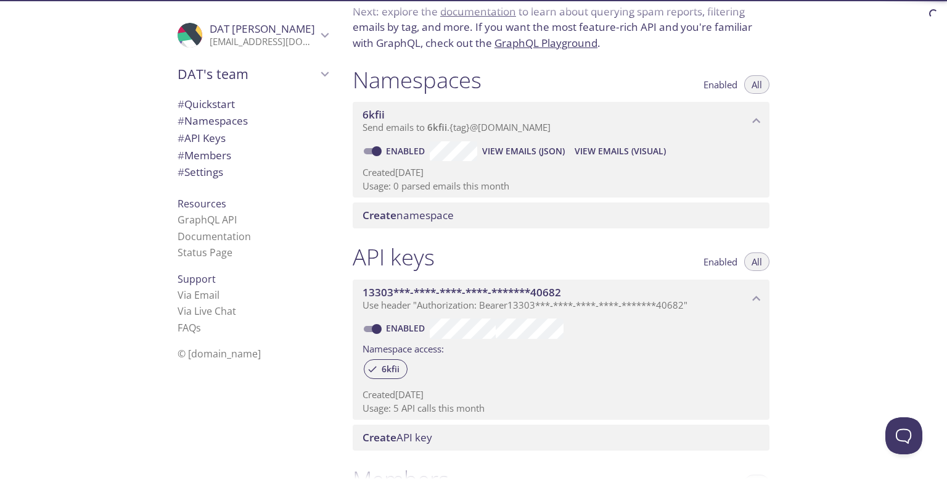
click at [550, 144] on span "View Emails (JSON)" at bounding box center [523, 151] width 83 height 15
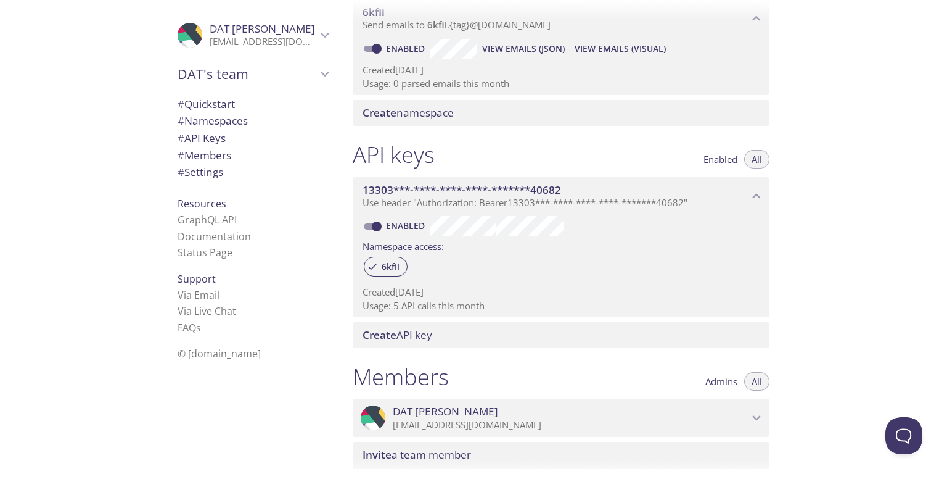
scroll to position [398, 0]
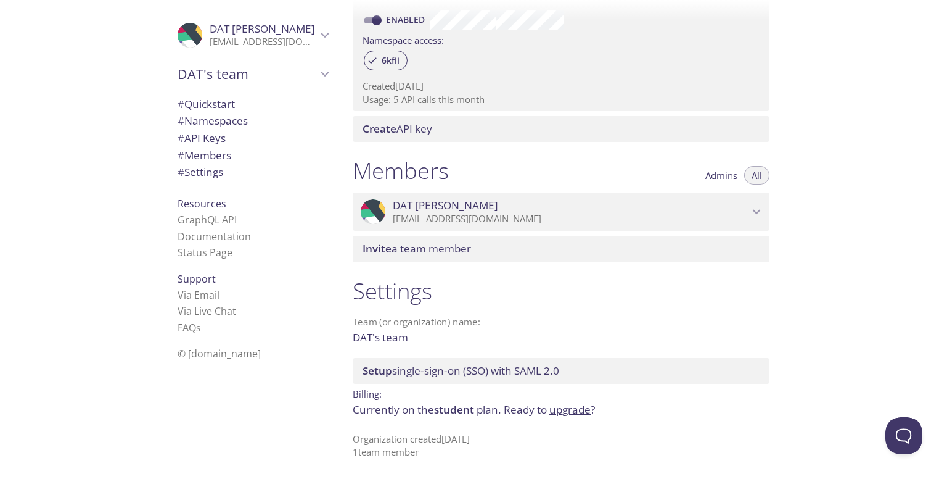
click at [485, 118] on div "Create API key" at bounding box center [561, 129] width 417 height 26
